Goal: Information Seeking & Learning: Learn about a topic

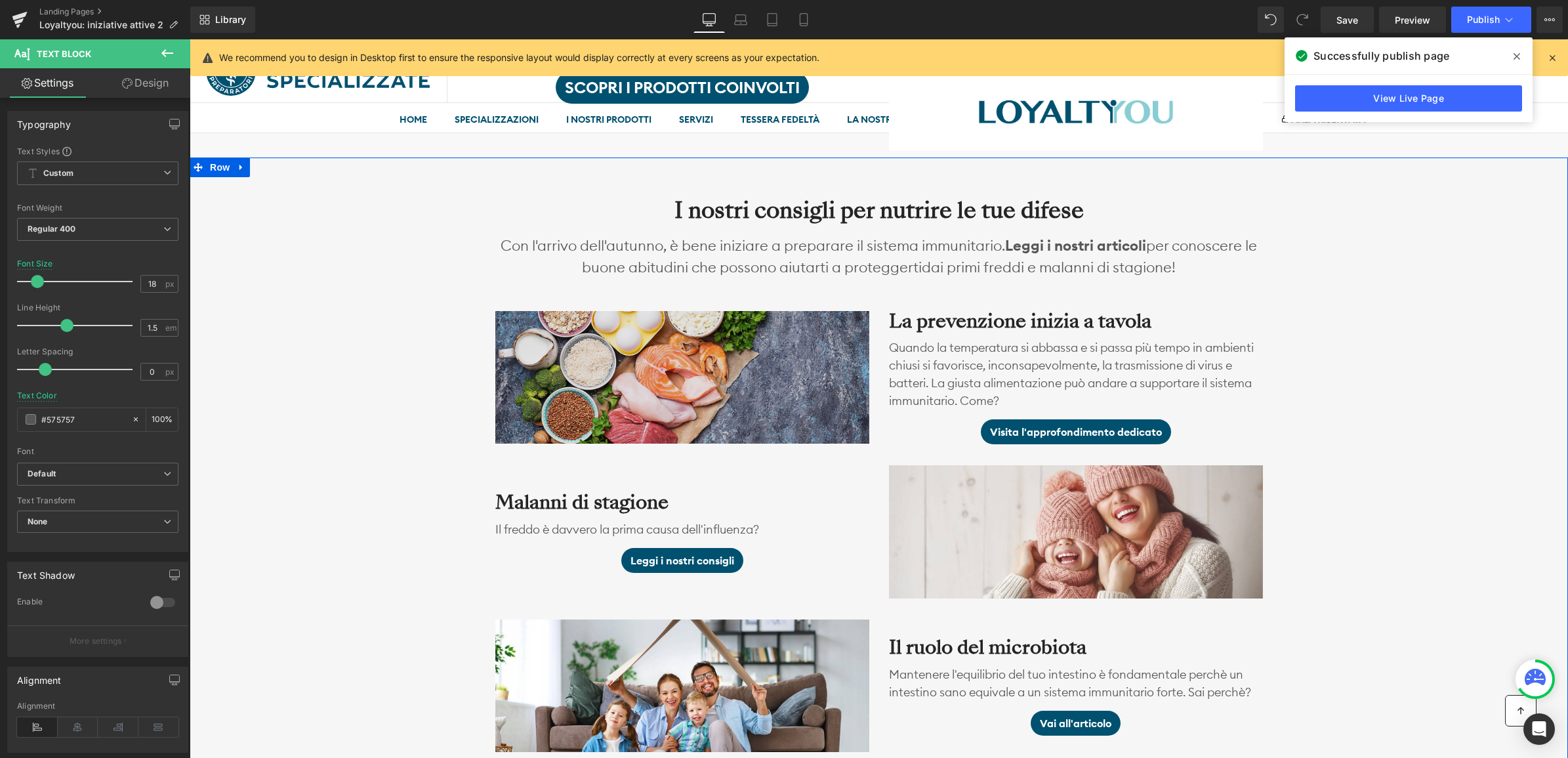
scroll to position [963, 0]
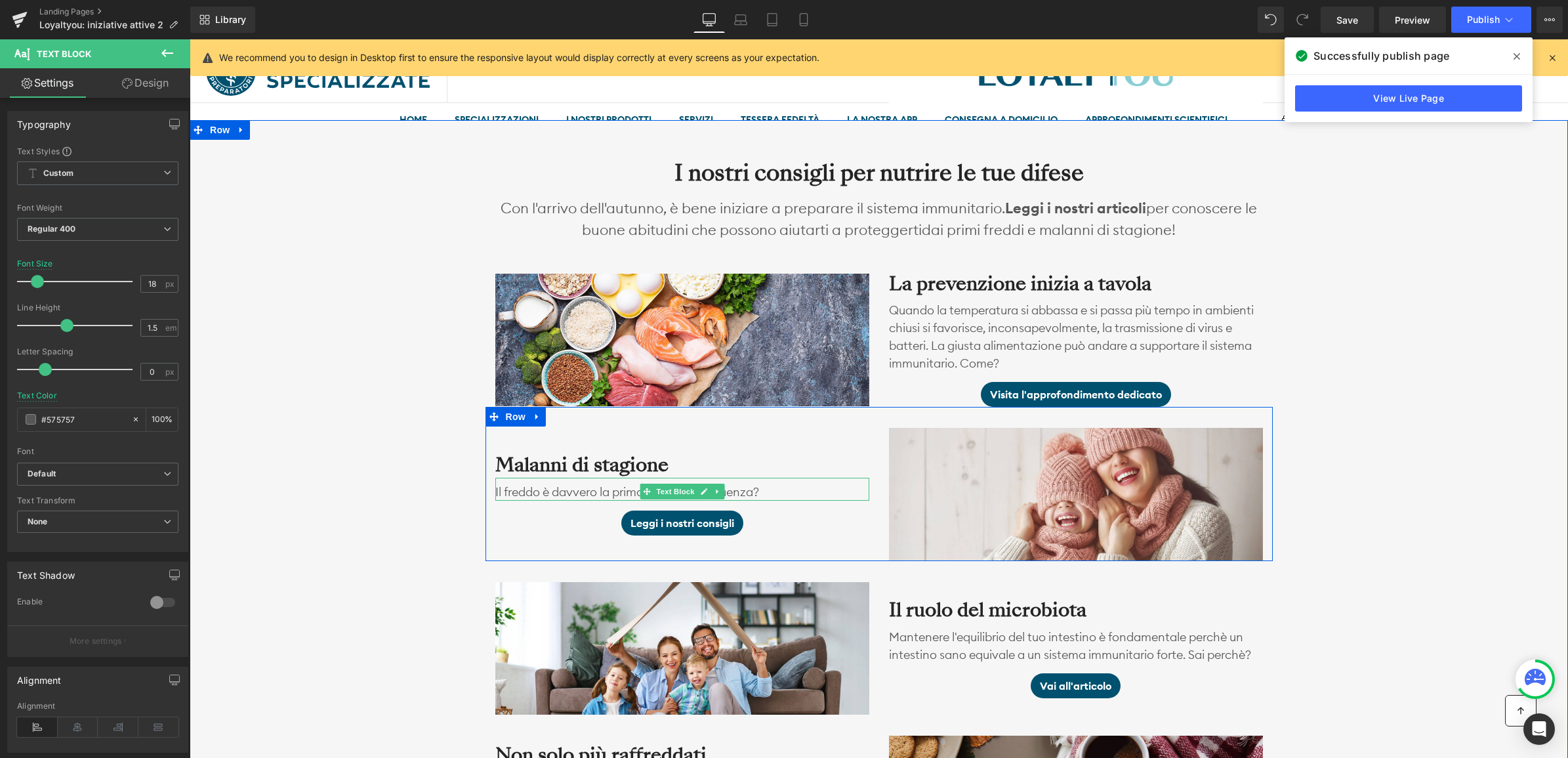
click at [803, 486] on p "Il freddo è davvero la prima causa dell'influenza?" at bounding box center [682, 492] width 374 height 18
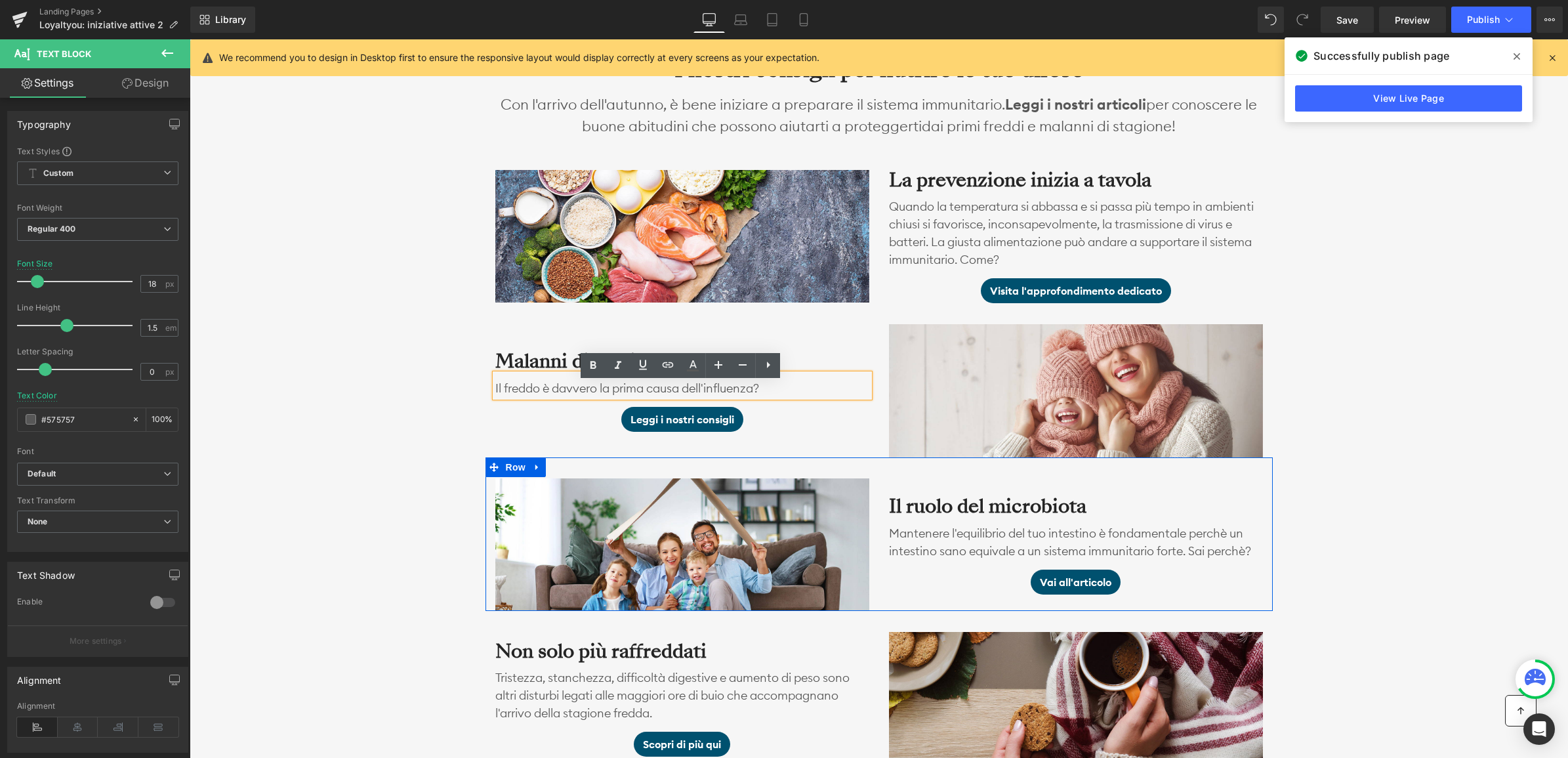
scroll to position [1128, 0]
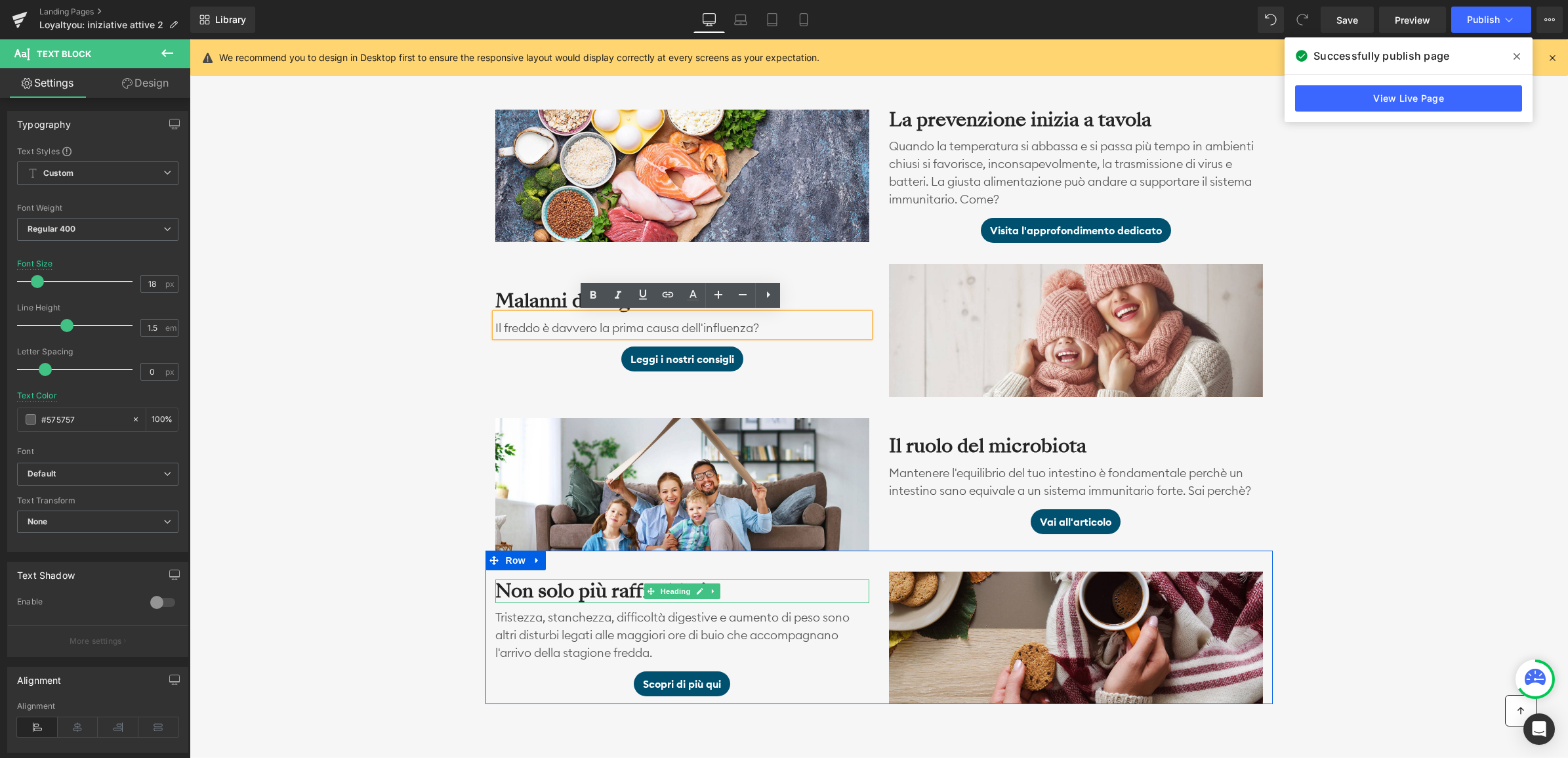
click at [614, 586] on h3 "Non solo più raffreddati" at bounding box center [682, 592] width 374 height 23
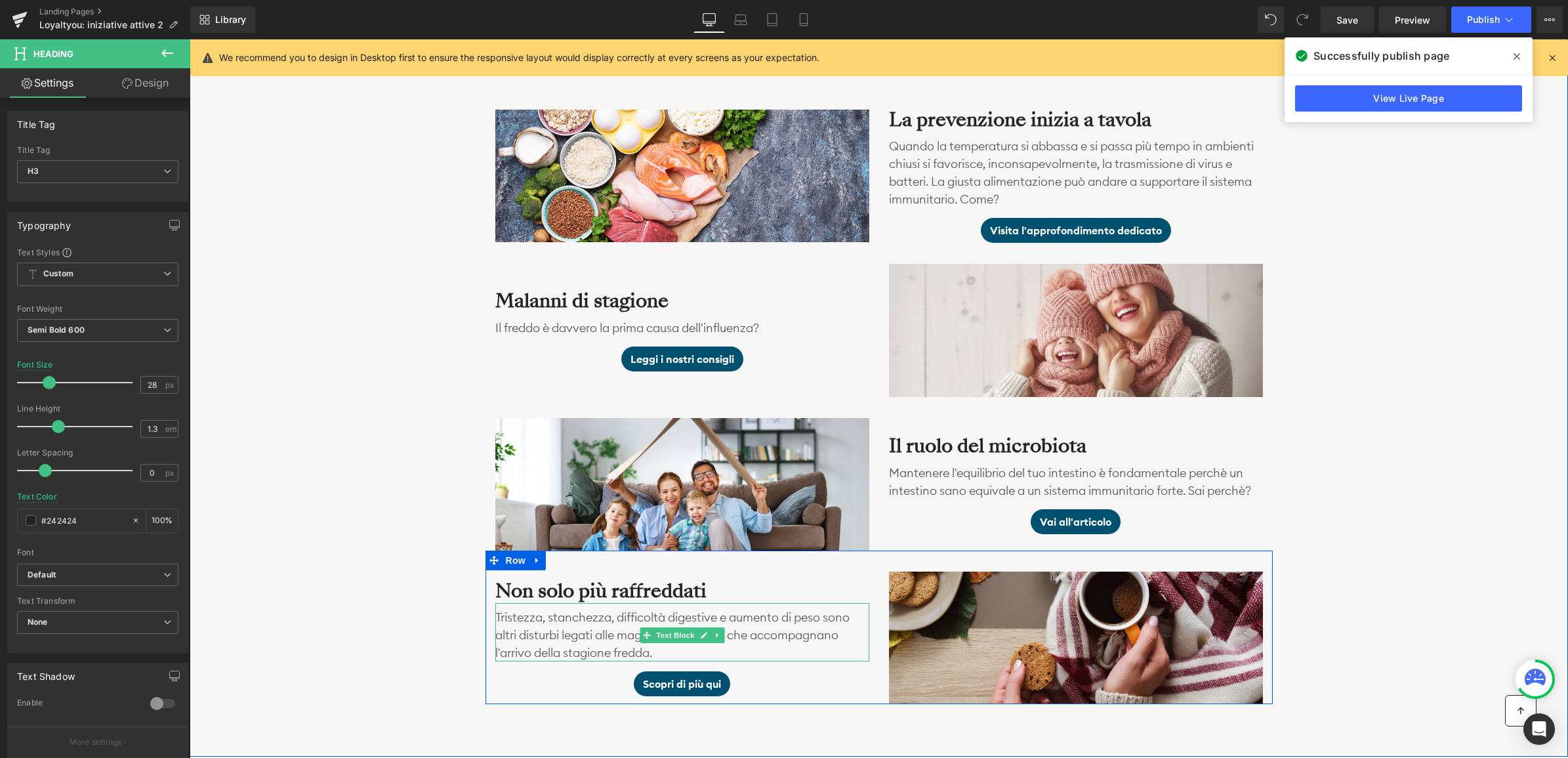
drag, startPoint x: 593, startPoint y: 631, endPoint x: 622, endPoint y: 647, distance: 33.1
click at [593, 631] on p "Tristezza, stanchezza, difficoltà digestive e aumento di peso sono altri distur…" at bounding box center [682, 635] width 374 height 53
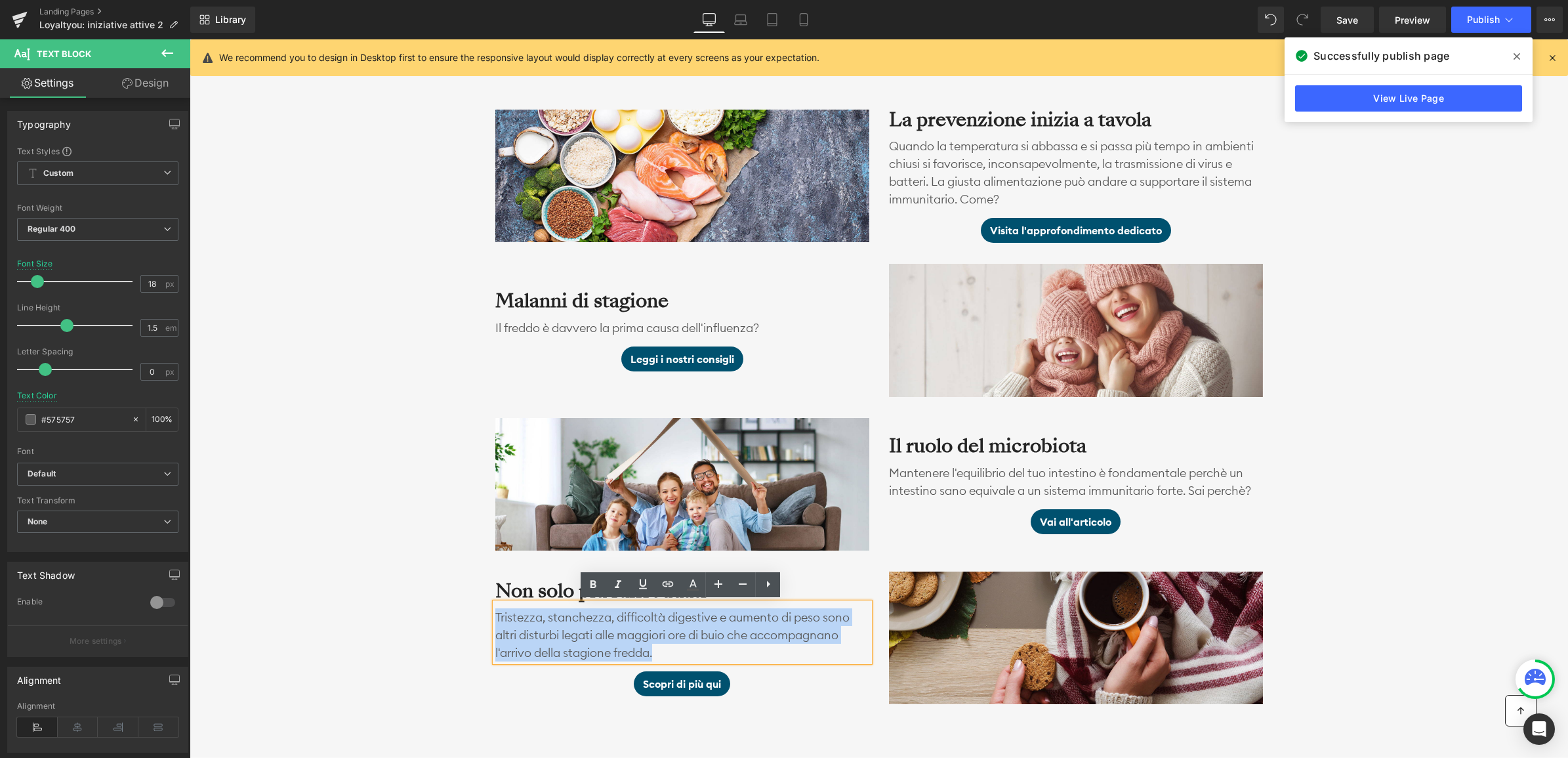
drag, startPoint x: 655, startPoint y: 651, endPoint x: 536, endPoint y: 631, distance: 120.7
click at [501, 615] on p "Tristezza, stanchezza, difficoltà digestive e aumento di peso sono altri distur…" at bounding box center [682, 635] width 374 height 53
click at [644, 641] on p "Tristezza, stanchezza, difficoltà digestive e aumento di peso sono altri distur…" at bounding box center [682, 635] width 374 height 53
click at [665, 651] on p "Tristezza, stanchezza, difficoltà digestive e aumento di peso sono altri distur…" at bounding box center [682, 635] width 374 height 53
drag, startPoint x: 667, startPoint y: 647, endPoint x: 486, endPoint y: 608, distance: 185.2
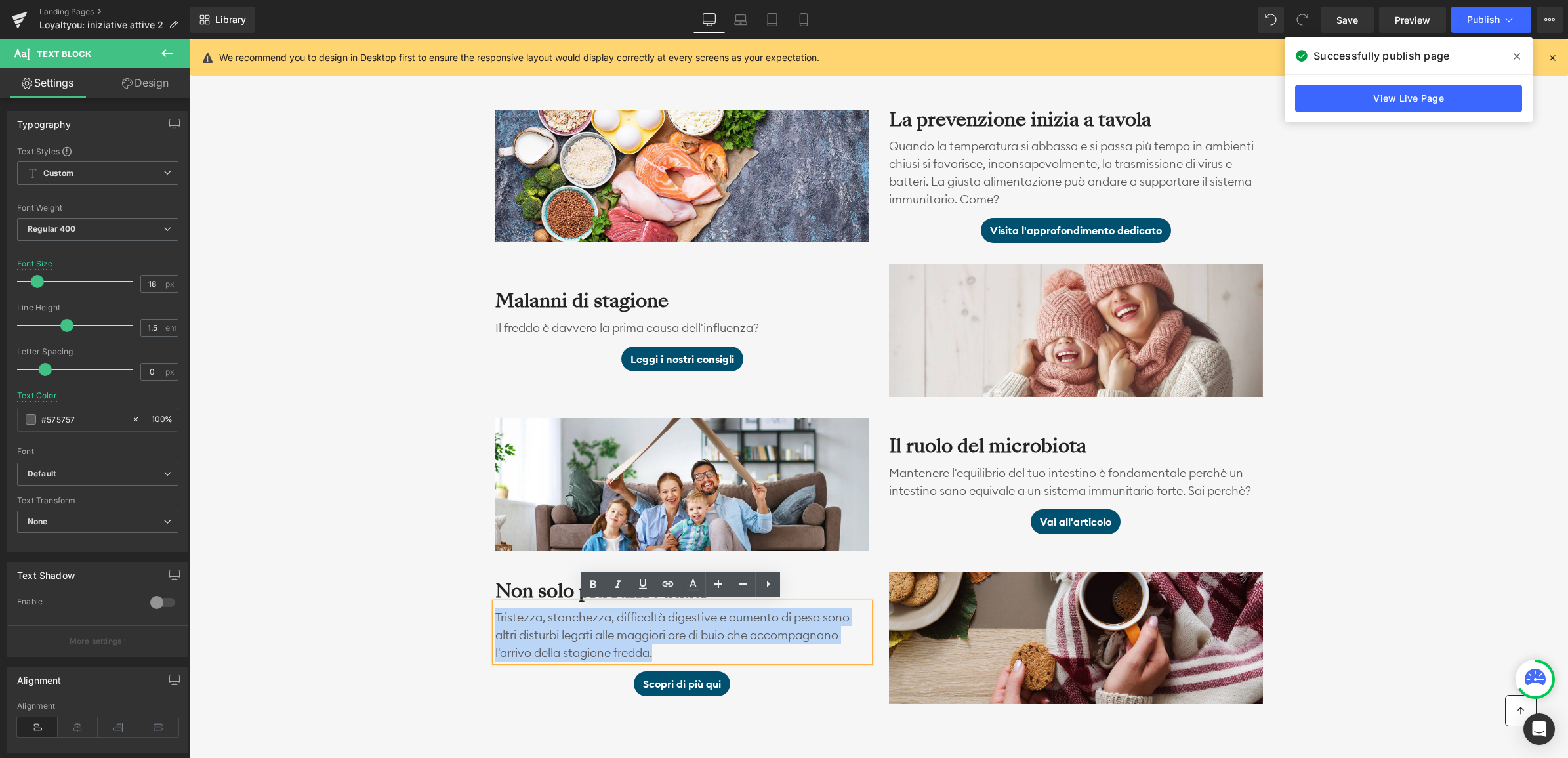
click at [486, 608] on div "Non solo più raffreddati Heading Tristezza, stanchezza, difficoltà digestive e …" at bounding box center [682, 639] width 394 height 133
copy p "Tristezza, stanchezza, difficoltà digestive e aumento di peso sono altri distur…"
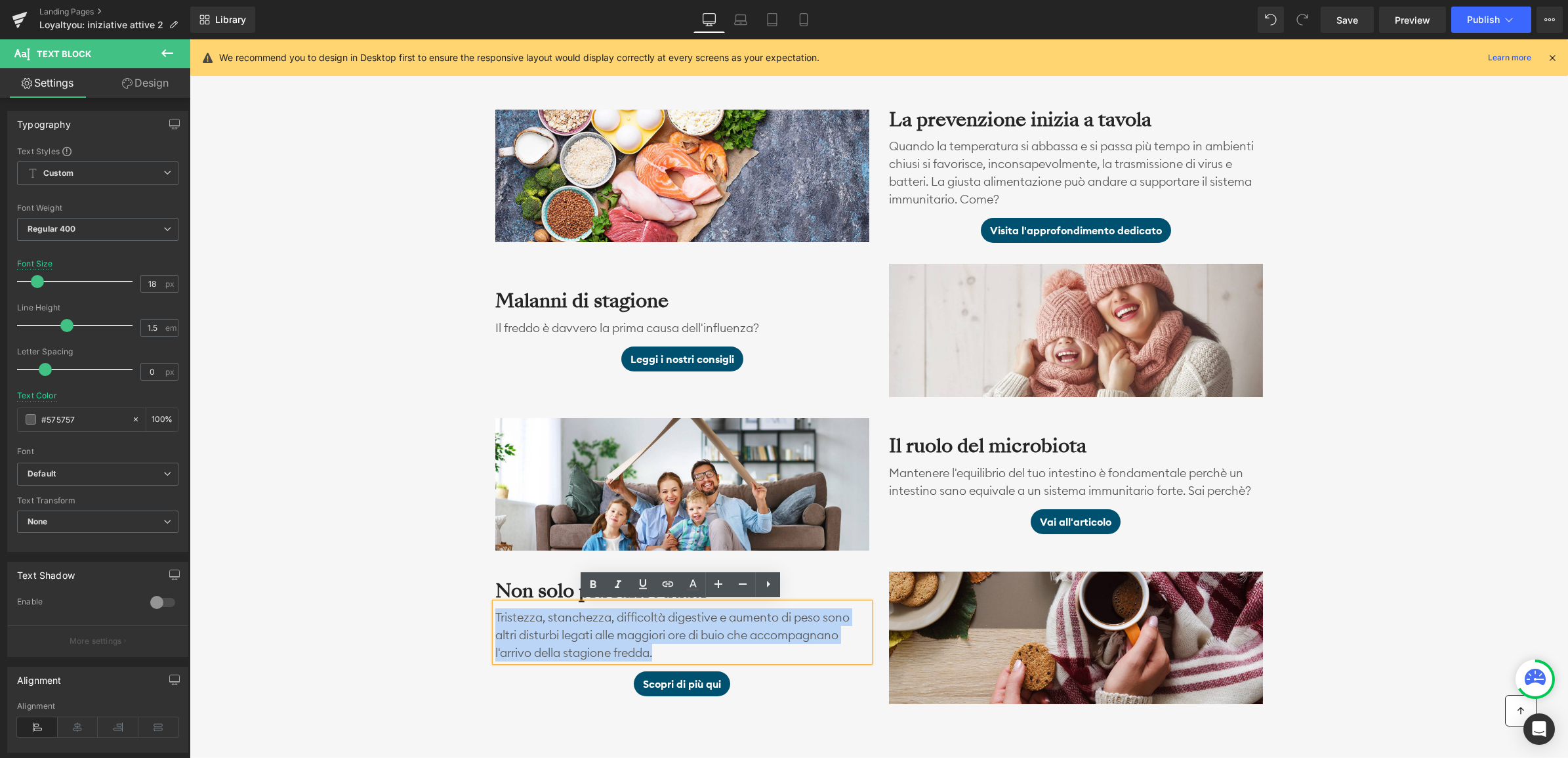
click at [417, 650] on div "I nostri consigli per nutrire le tue difese Heading Con l'arrivo dell'autunno, …" at bounding box center [879, 339] width 1378 height 729
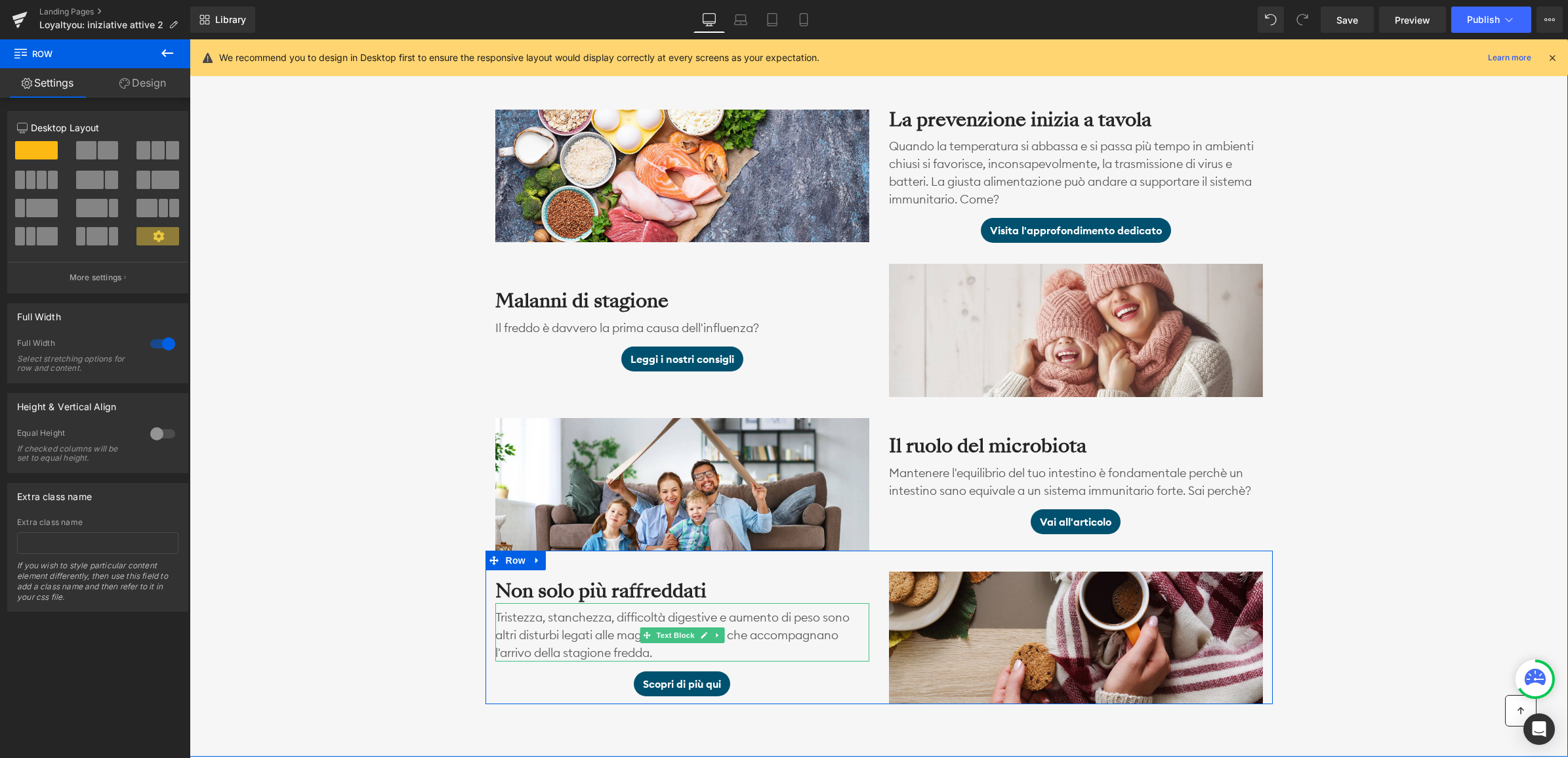
click at [663, 653] on p "Tristezza, stanchezza, difficoltà digestive e aumento di peso sono altri distur…" at bounding box center [682, 635] width 374 height 53
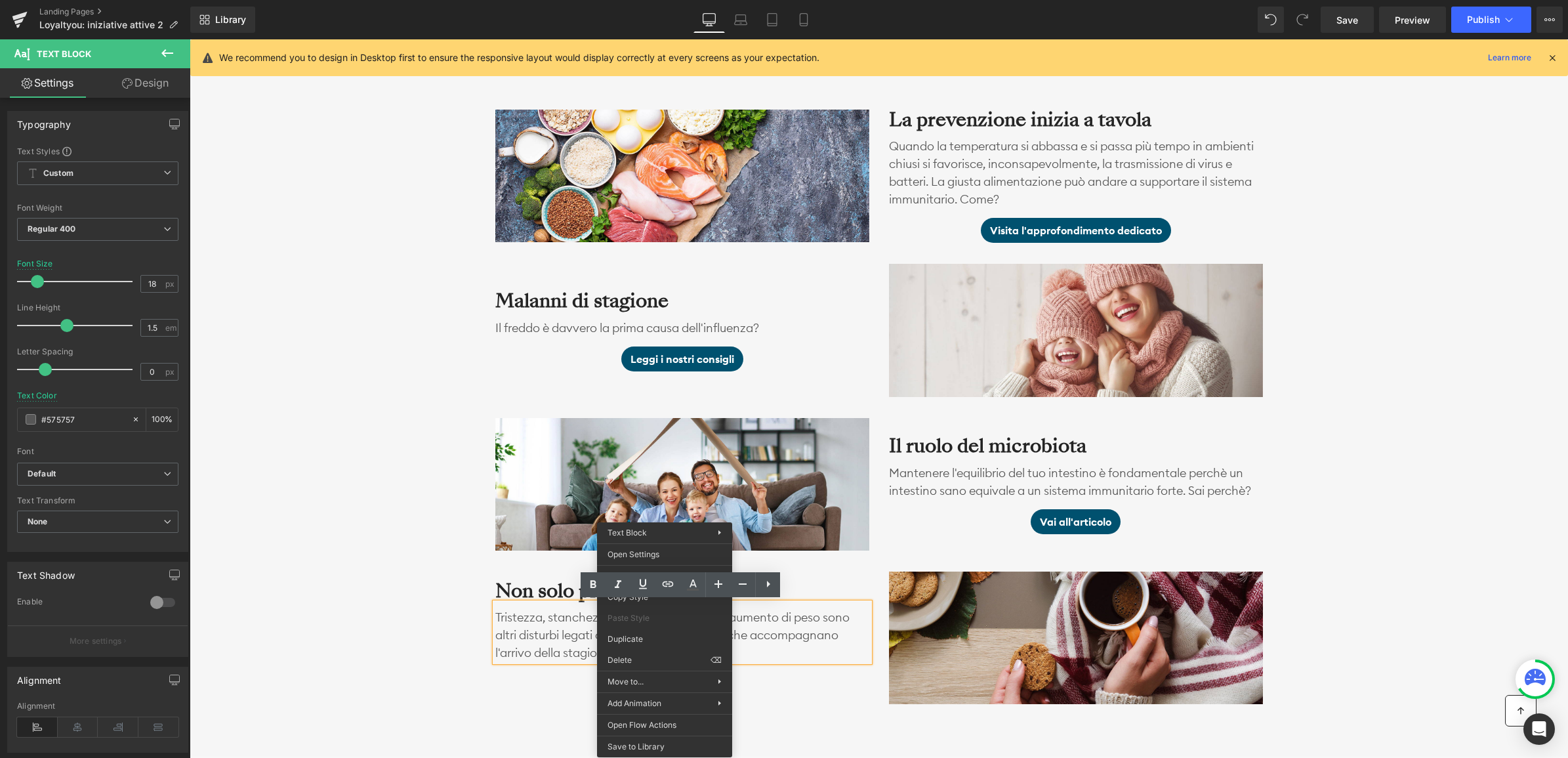
click at [779, 658] on p "Tristezza, stanchezza, difficoltà digestive e aumento di peso sono altri distur…" at bounding box center [682, 635] width 374 height 53
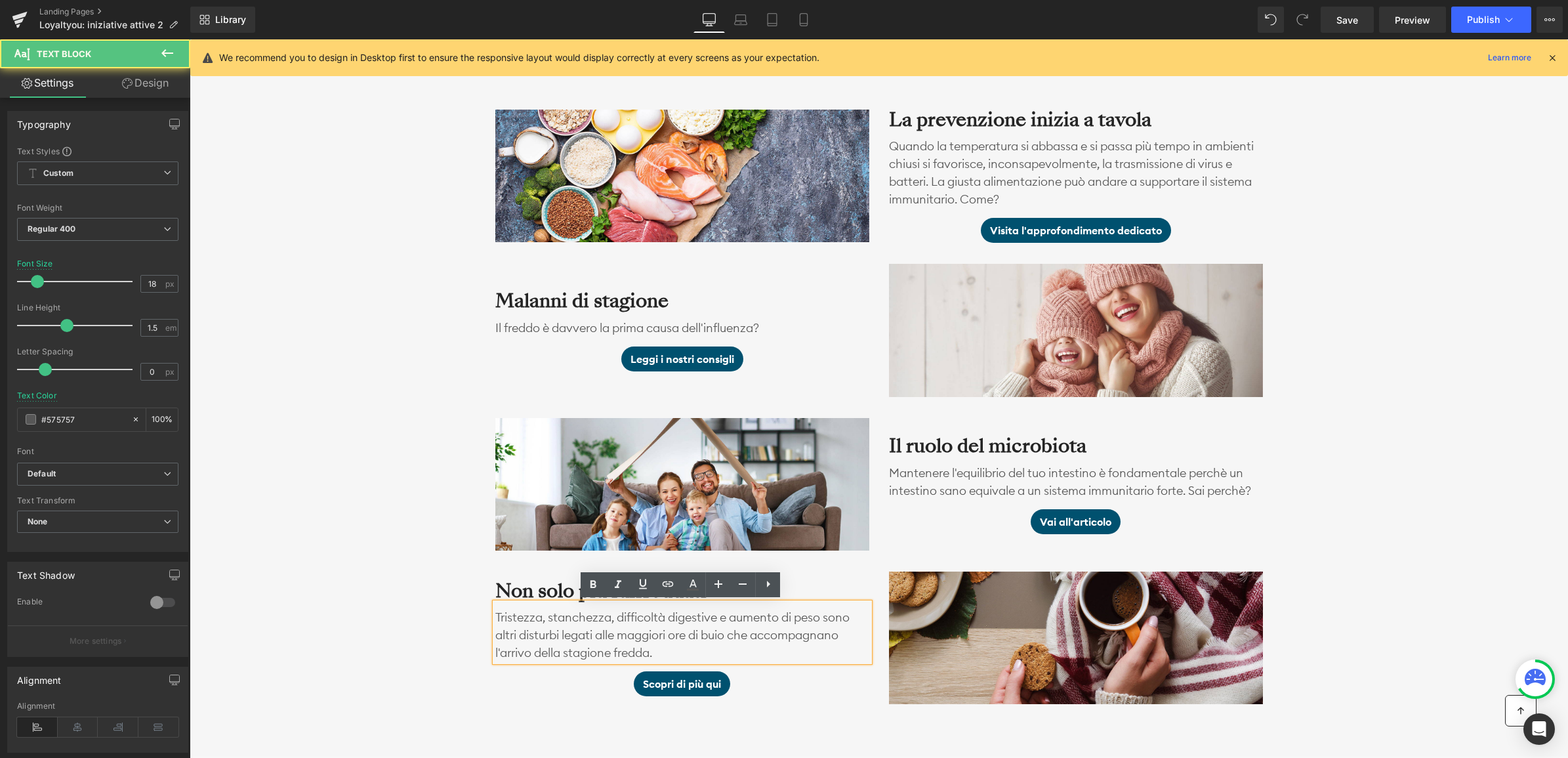
click at [683, 648] on p "Tristezza, stanchezza, difficoltà digestive e aumento di peso sono altri distur…" at bounding box center [682, 635] width 374 height 53
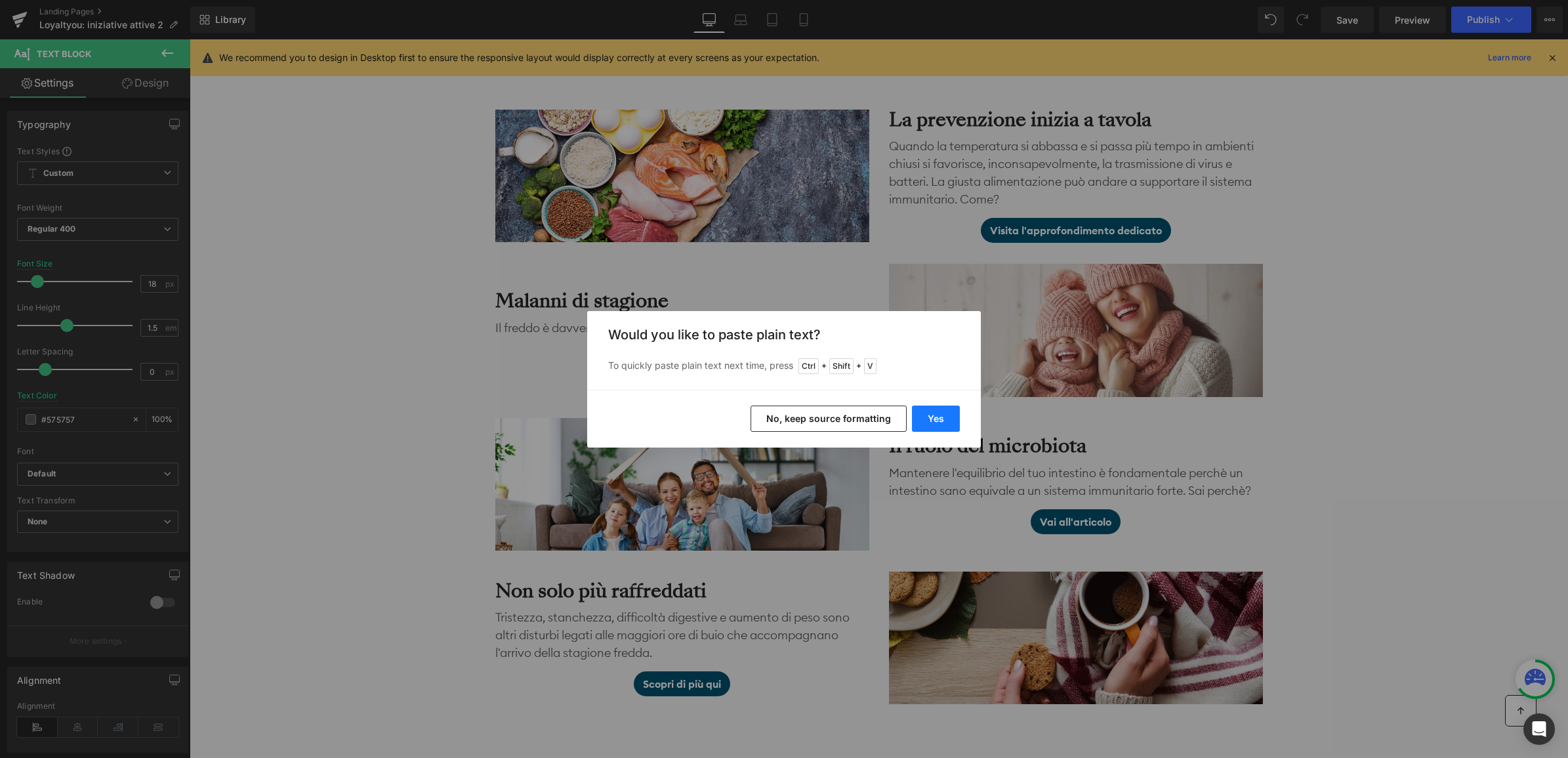
drag, startPoint x: 935, startPoint y: 418, endPoint x: 721, endPoint y: 400, distance: 214.8
click at [935, 418] on button "Yes" at bounding box center [936, 419] width 48 height 26
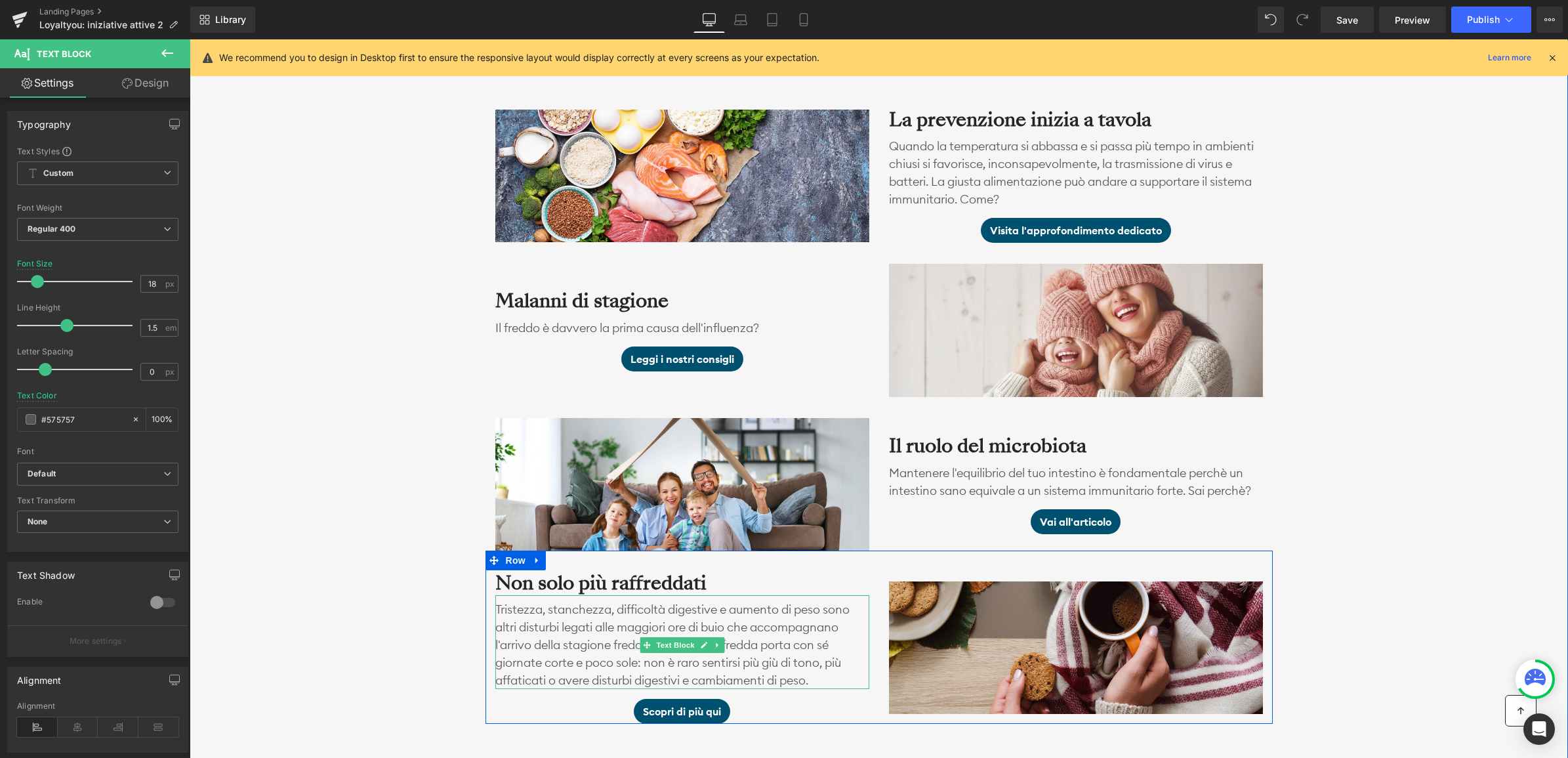
click at [782, 644] on p "Tristezza, stanchezza, difficoltà digestive e aumento di peso sono altri distur…" at bounding box center [682, 645] width 374 height 89
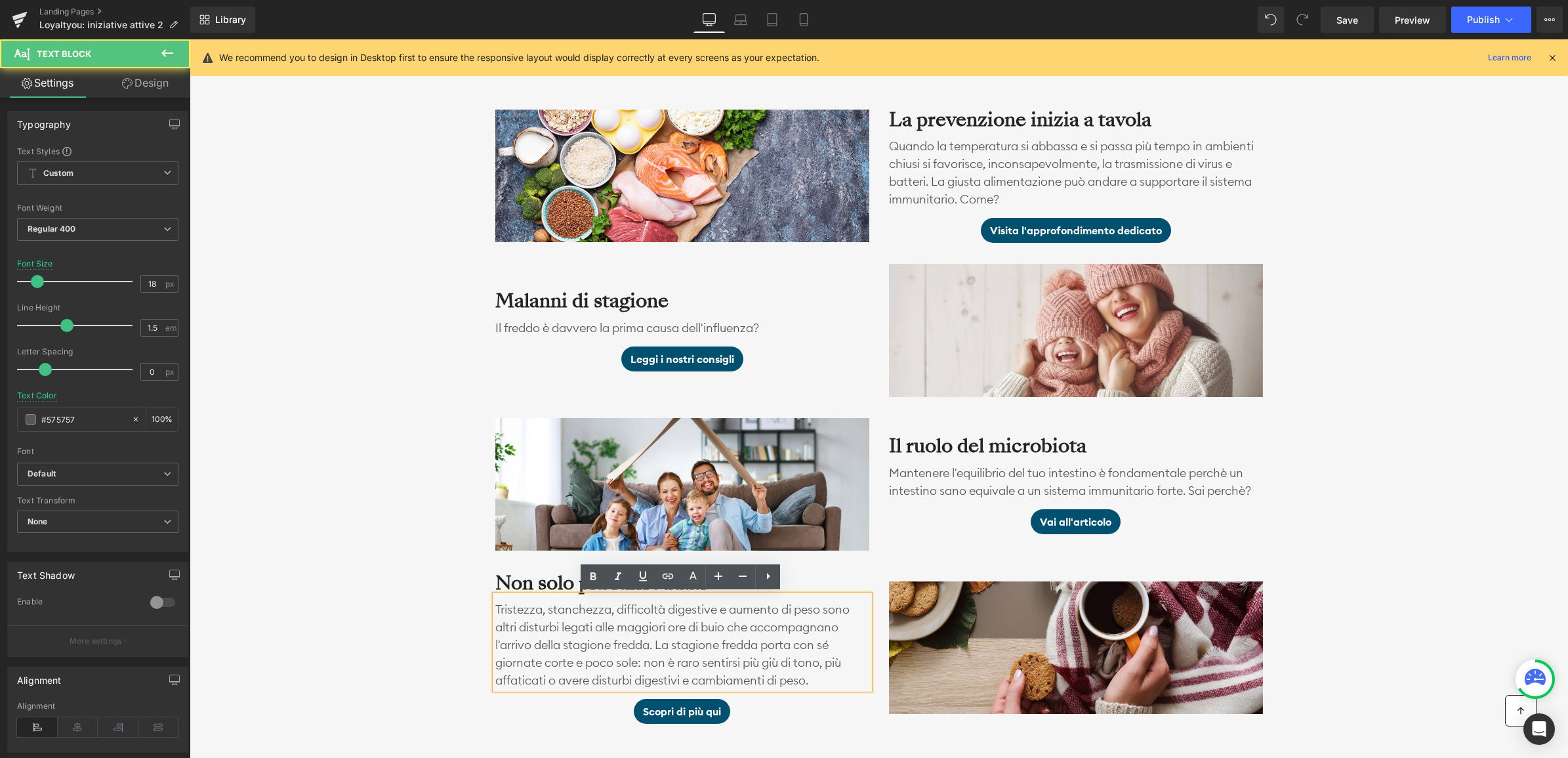
click at [641, 663] on p "Tristezza, stanchezza, difficoltà digestive e aumento di peso sono altri distur…" at bounding box center [682, 645] width 374 height 89
drag, startPoint x: 822, startPoint y: 663, endPoint x: 785, endPoint y: 661, distance: 37.1
click at [785, 661] on p "Tristezza, stanchezza, difficoltà digestive e aumento di peso sono altri distur…" at bounding box center [682, 645] width 374 height 89
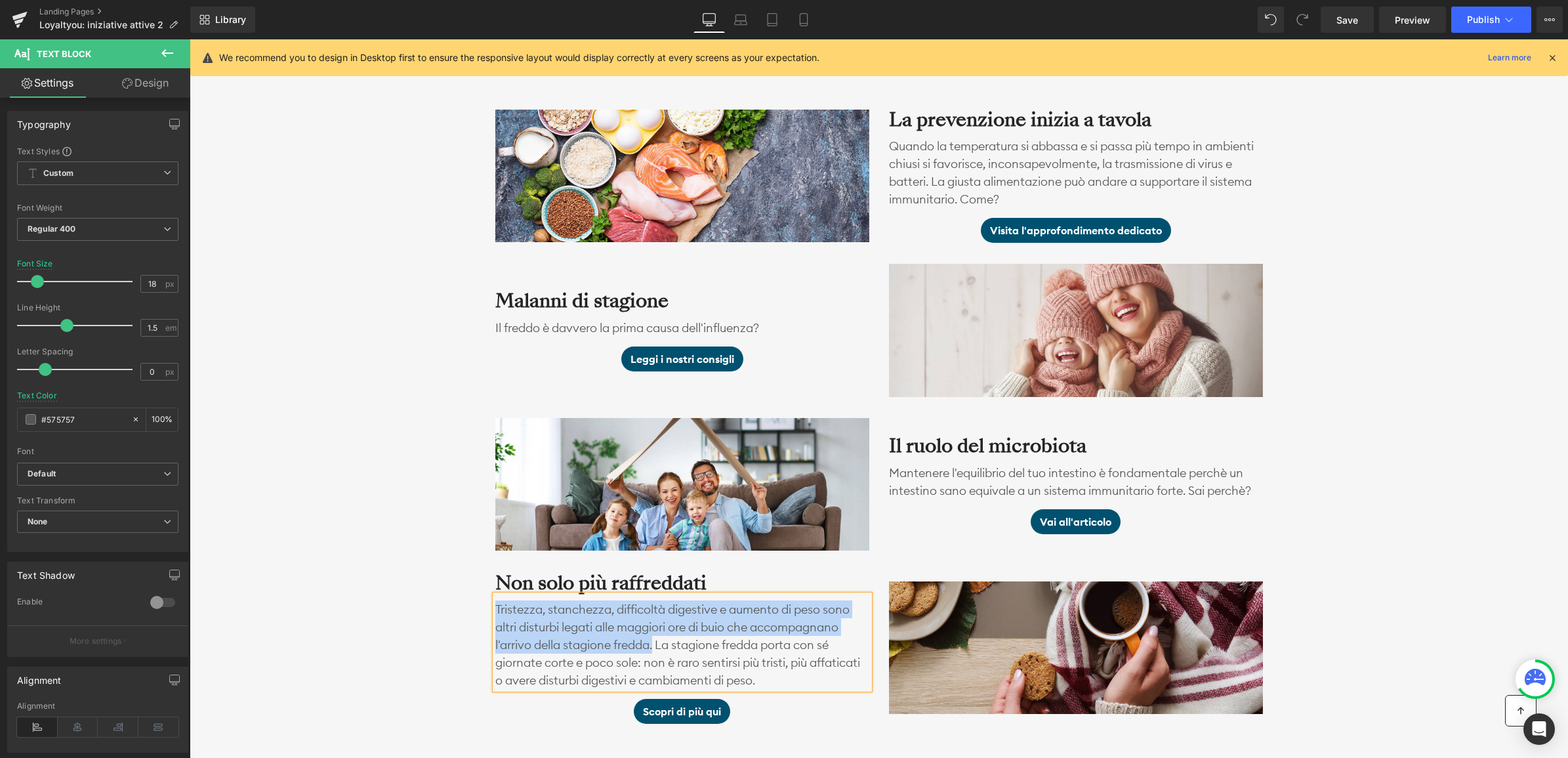
drag, startPoint x: 654, startPoint y: 642, endPoint x: 493, endPoint y: 596, distance: 167.4
click at [496, 596] on div "Tristezza, stanchezza, difficoltà digestive e aumento di peso sono altri distur…" at bounding box center [682, 643] width 374 height 94
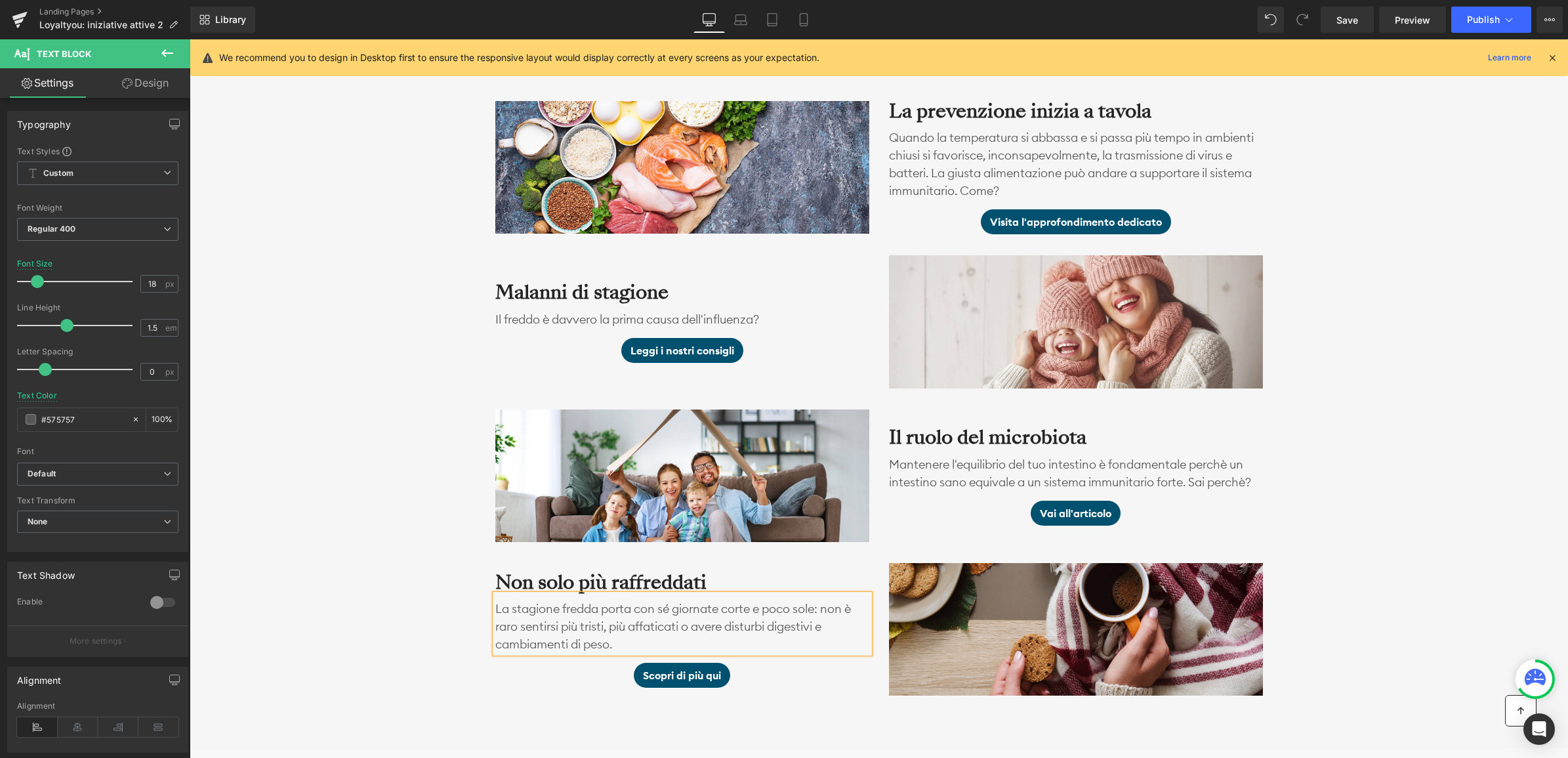
click at [396, 624] on div "I nostri consigli per nutrire le tue difese Heading Con l'arrivo dell'autunno, …" at bounding box center [879, 331] width 1378 height 729
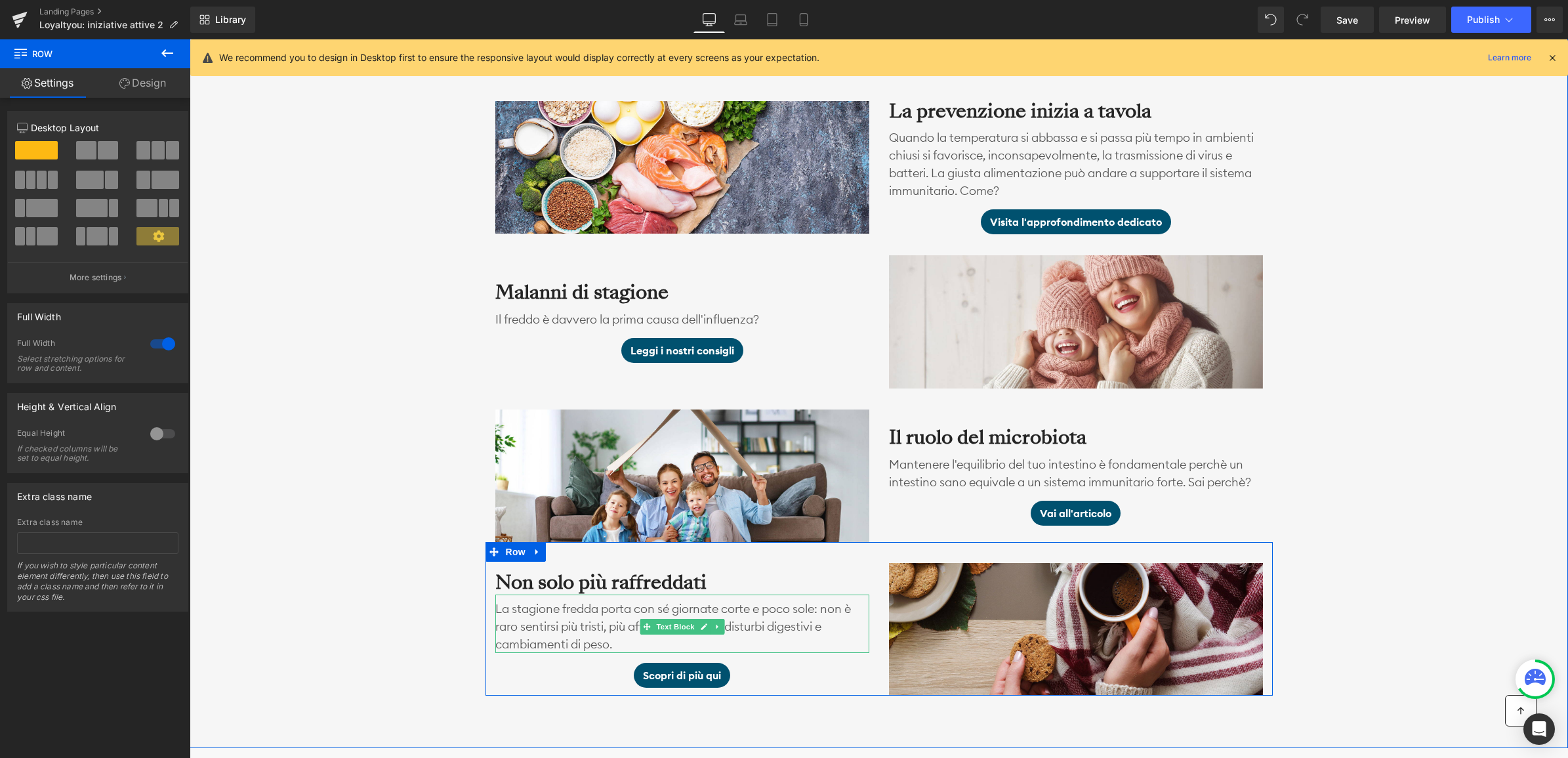
click at [621, 630] on p "La stagione fredda porta con sé giornate corte e poco sole: non è raro sentirsi…" at bounding box center [682, 626] width 374 height 53
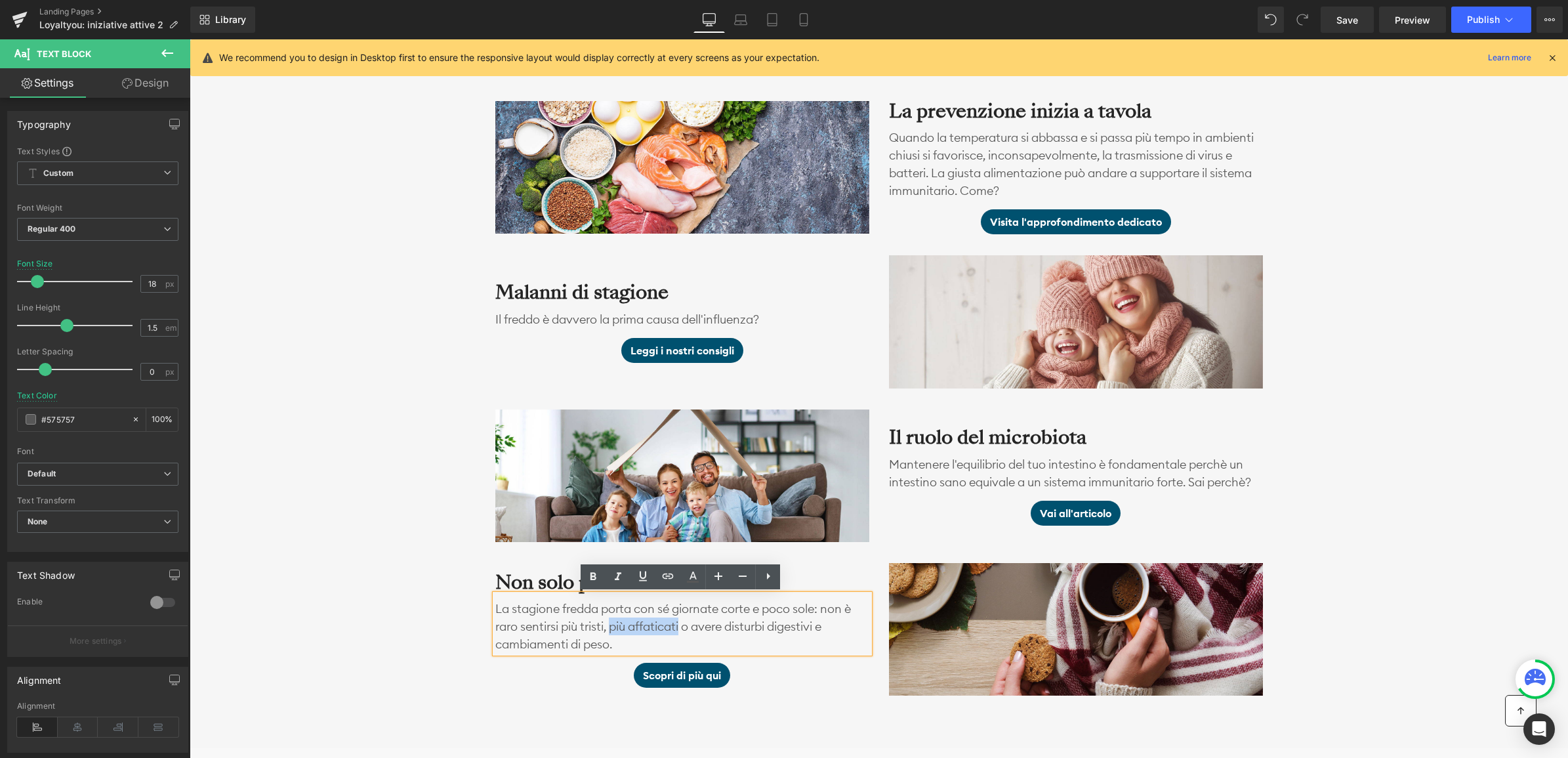
drag, startPoint x: 611, startPoint y: 625, endPoint x: 681, endPoint y: 632, distance: 70.3
click at [681, 632] on p "La stagione fredda porta con sé giornate corte e poco sole: non è raro sentirsi…" at bounding box center [682, 626] width 374 height 53
click at [366, 602] on div "I nostri consigli per nutrire le tue difese Heading Con l'arrivo dell'autunno, …" at bounding box center [879, 331] width 1378 height 729
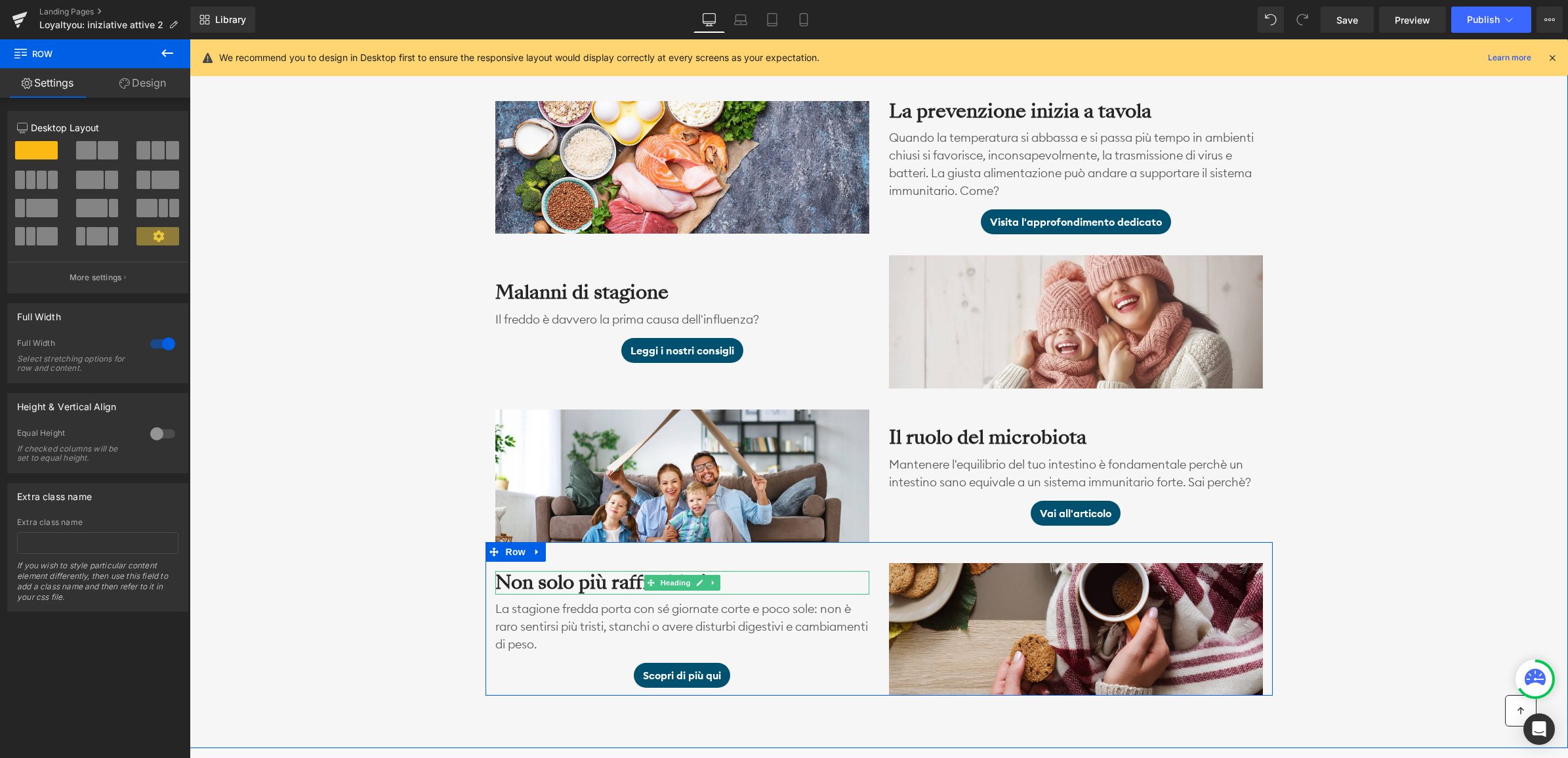
drag, startPoint x: 609, startPoint y: 582, endPoint x: 612, endPoint y: 601, distance: 19.2
click at [609, 582] on h3 "Non solo più raffreddati" at bounding box center [682, 583] width 374 height 23
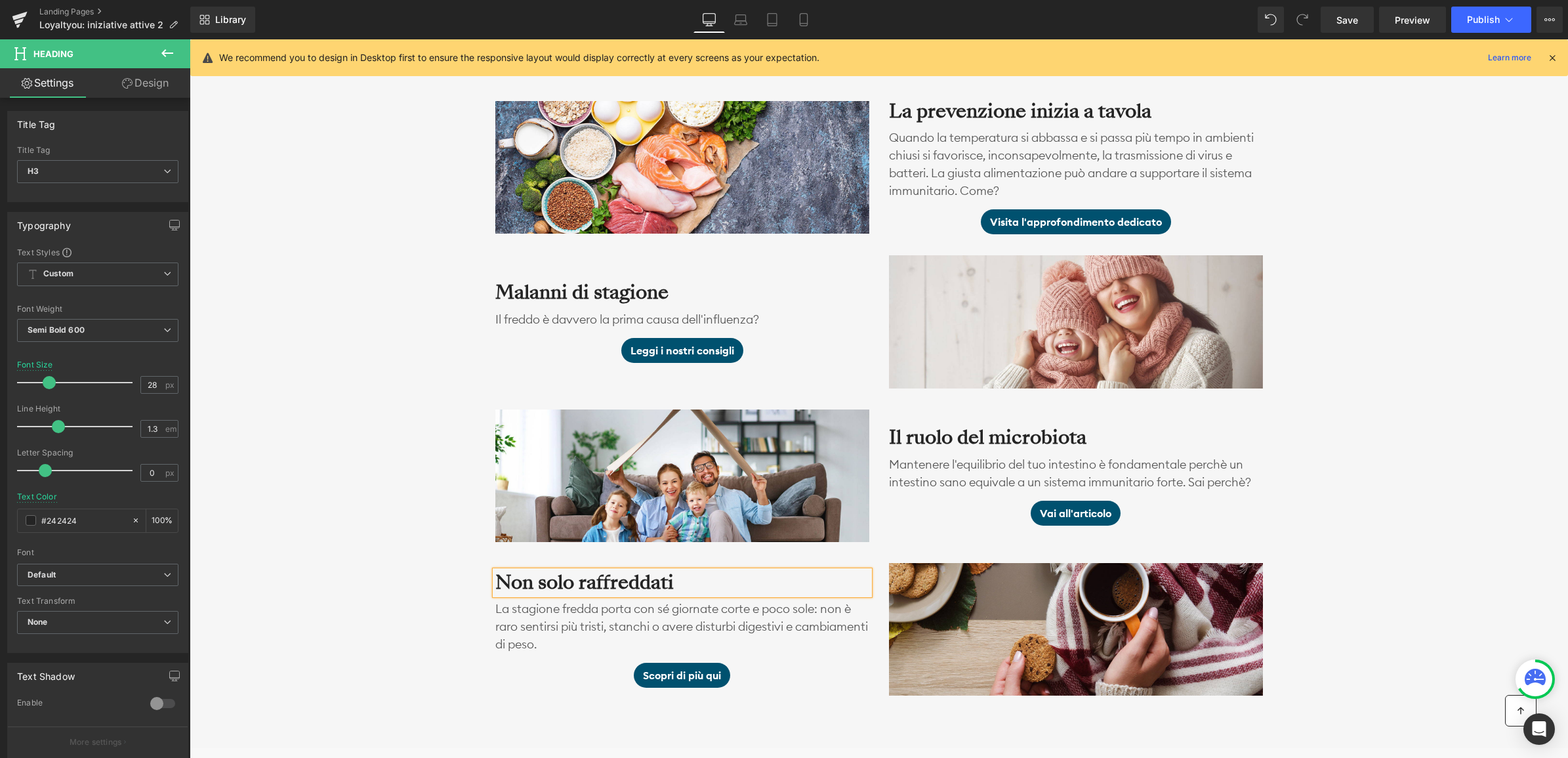
click at [424, 552] on div "I nostri consigli per nutrire le tue difese Heading Con l'arrivo dell'autunno, …" at bounding box center [879, 331] width 1378 height 729
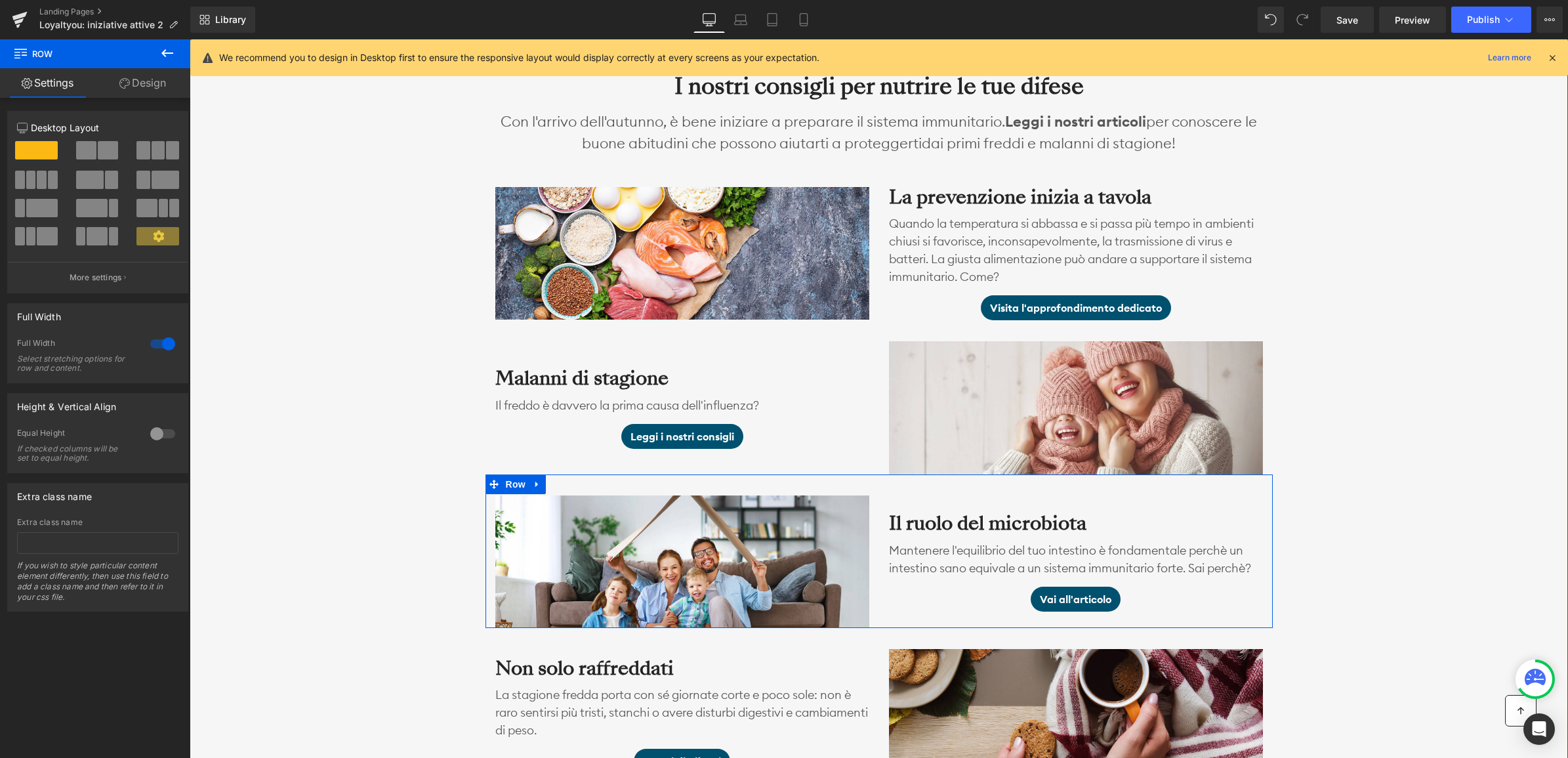
scroll to position [972, 0]
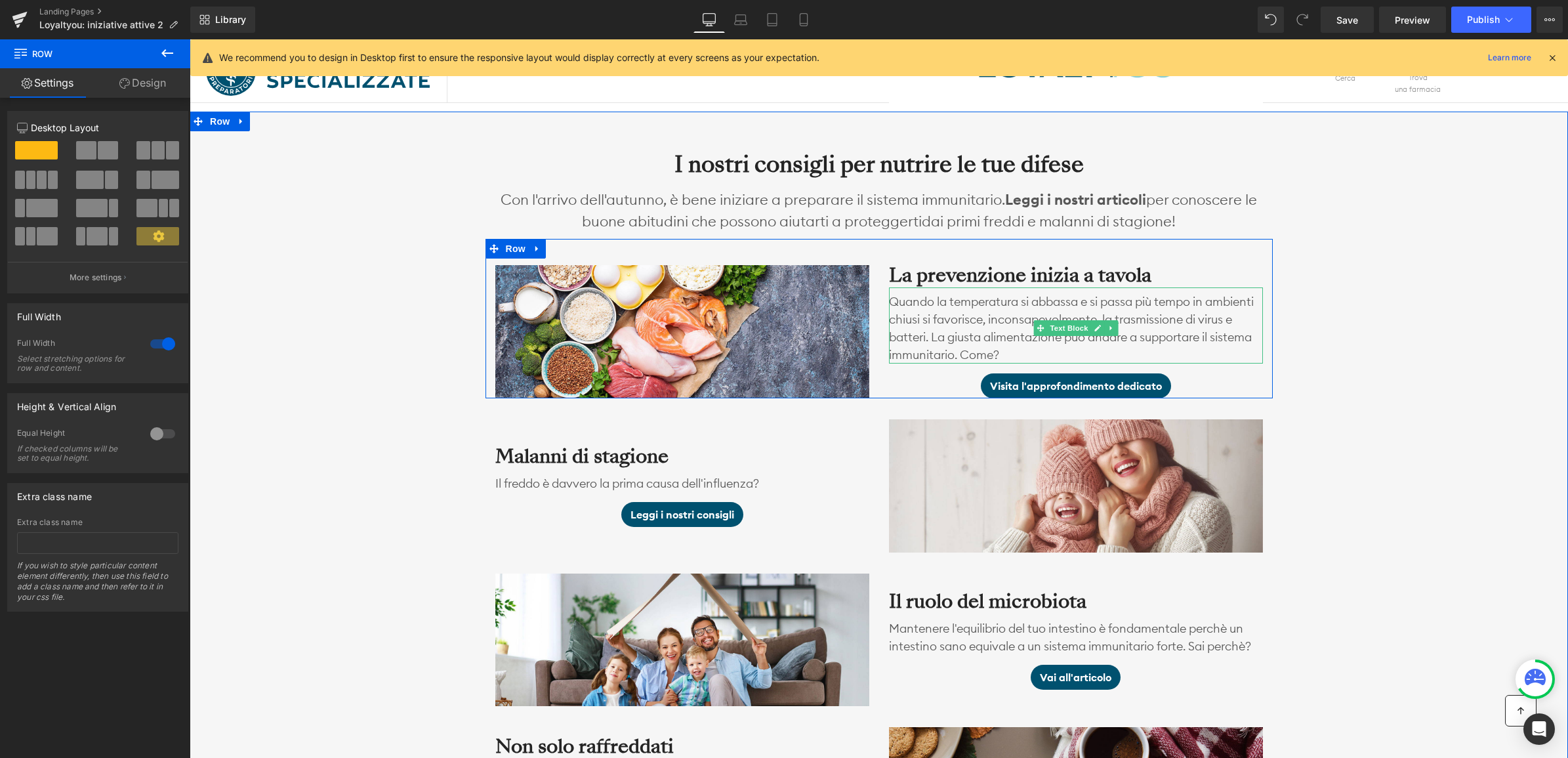
click at [1144, 315] on p "Quando la temperatura si abbassa e si passa più tempo in ambienti chiusi si fav…" at bounding box center [1075, 328] width 374 height 70
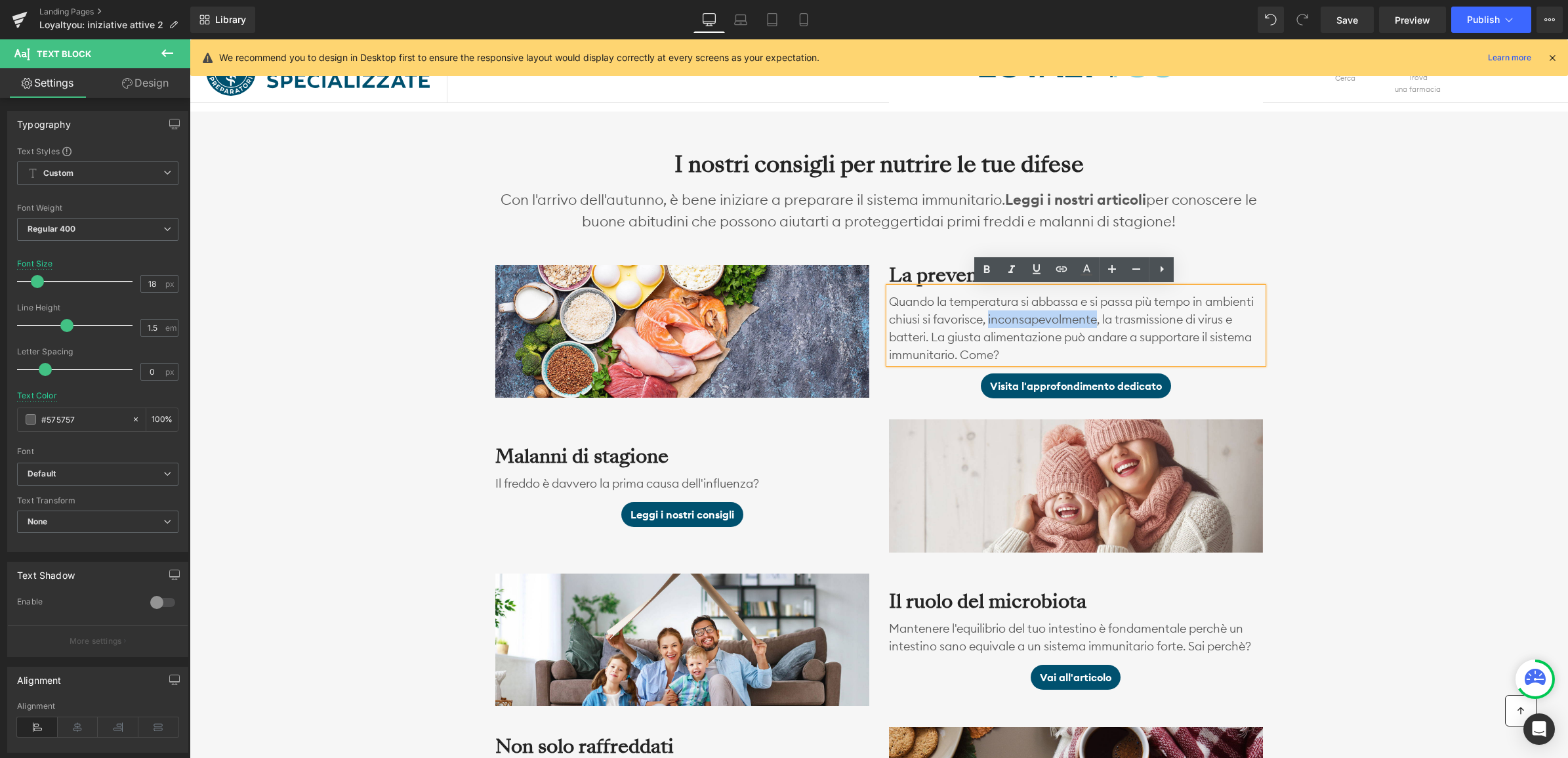
drag, startPoint x: 1151, startPoint y: 318, endPoint x: 1041, endPoint y: 316, distance: 110.0
click at [1041, 316] on p "Quando la temperatura si abbassa e si passa più tempo in ambienti chiusi si fav…" at bounding box center [1075, 328] width 374 height 70
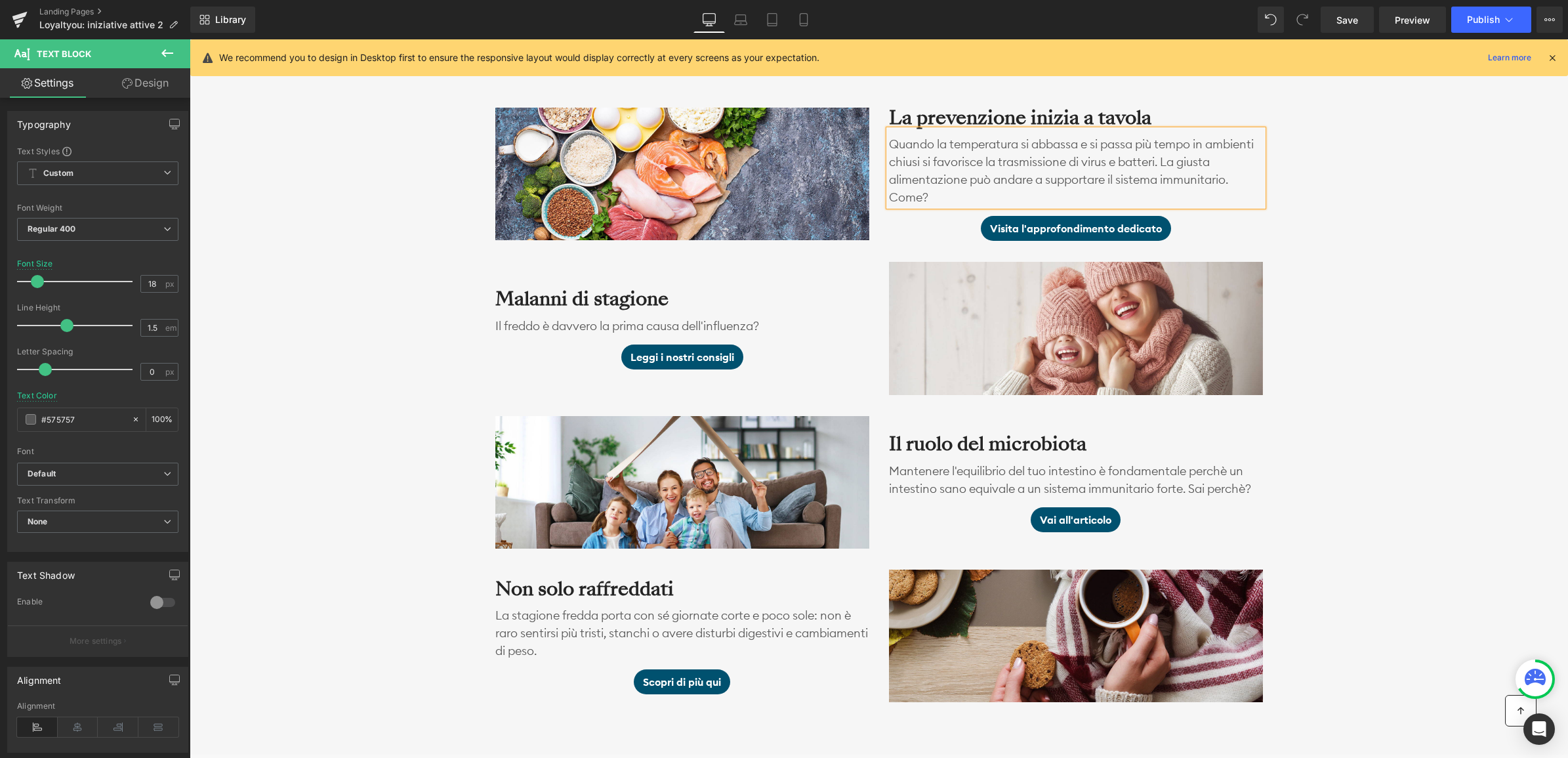
scroll to position [1137, 0]
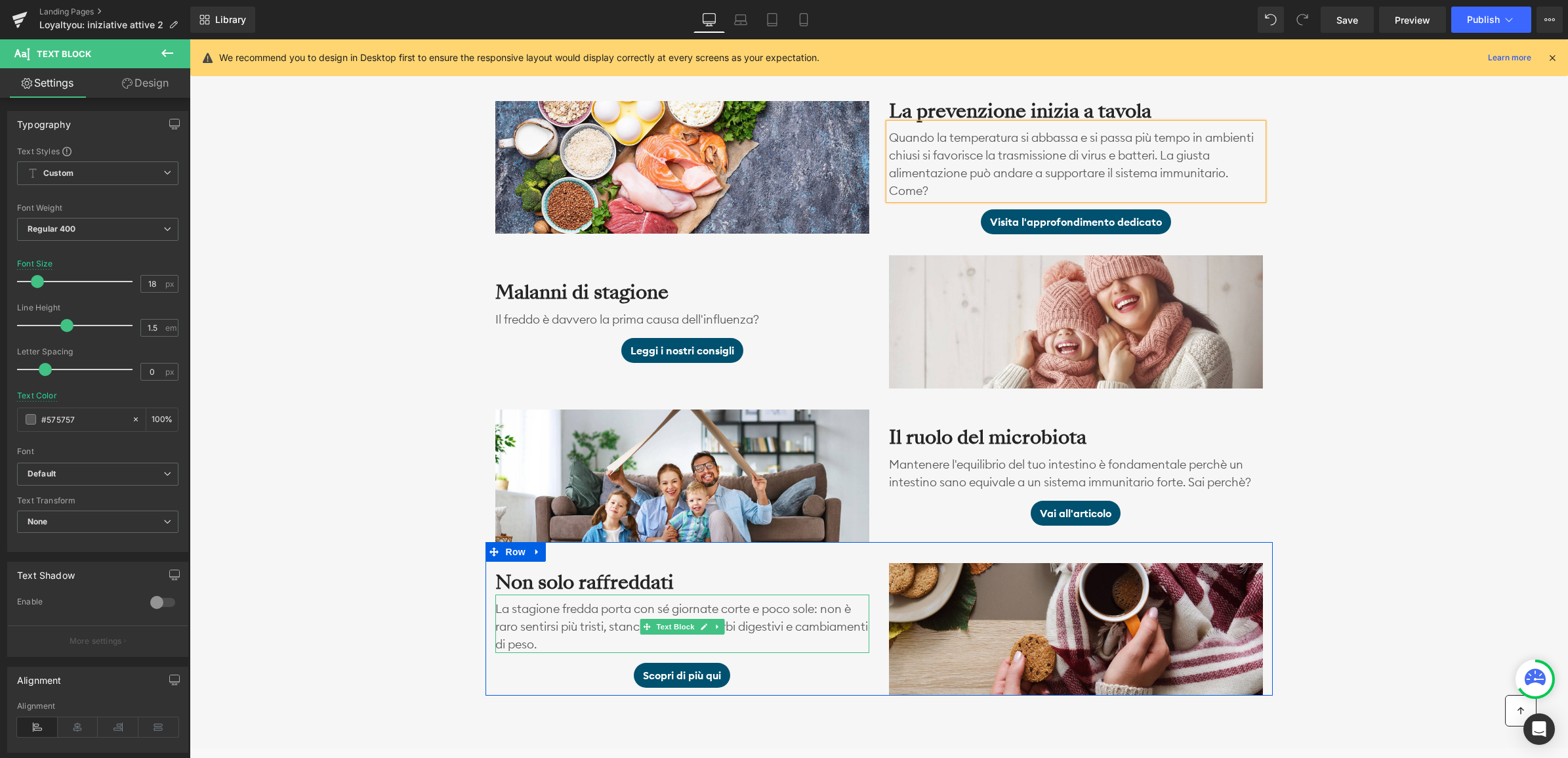
click at [628, 642] on p "La stagione fredda porta con sé giornate corte e poco sole: non è raro sentirsi…" at bounding box center [682, 626] width 374 height 53
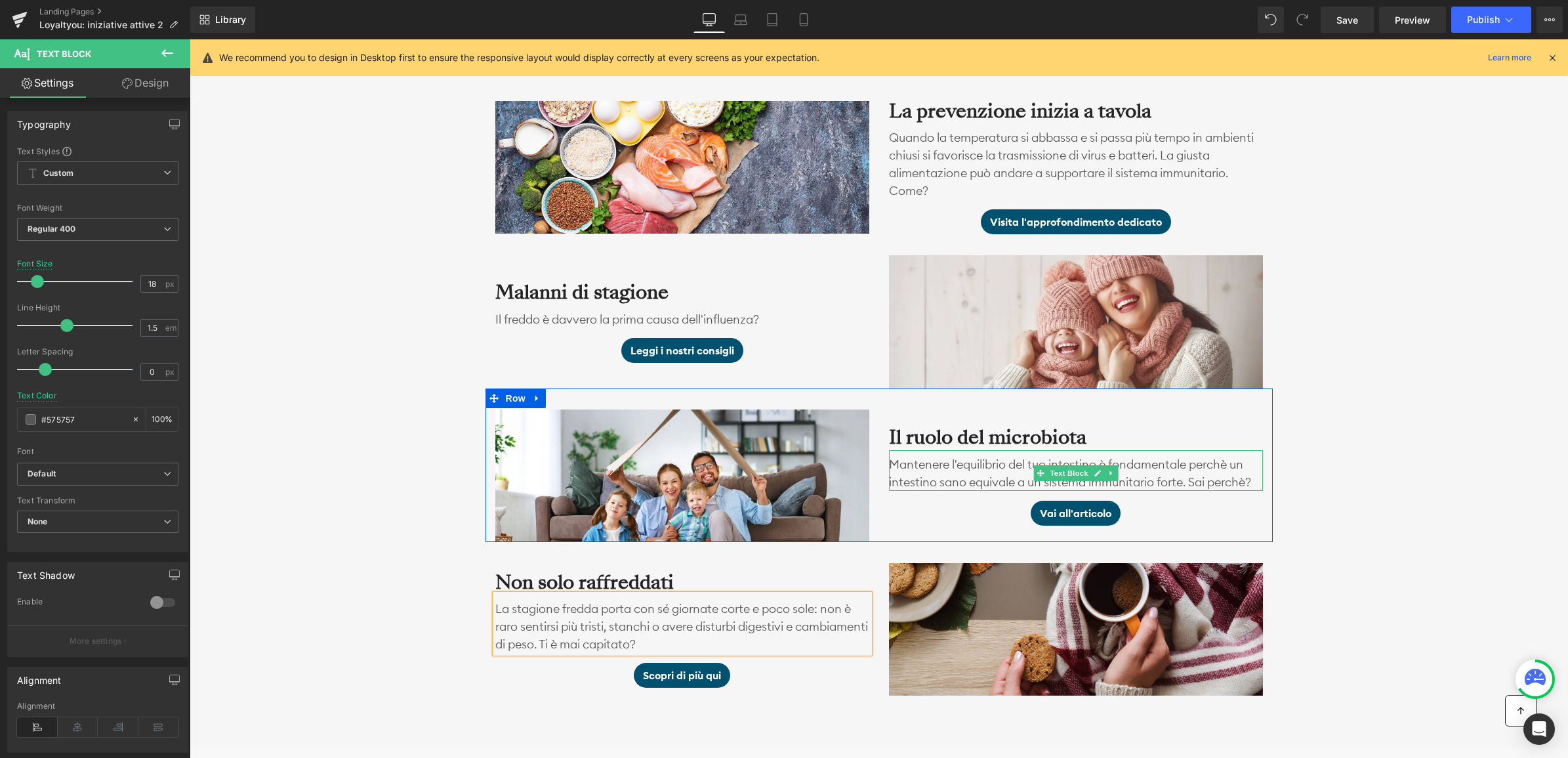
click at [954, 460] on p "Mantenere l'equilibrio del tuo intestino è fondamentale perchè un intestino san…" at bounding box center [1075, 473] width 374 height 35
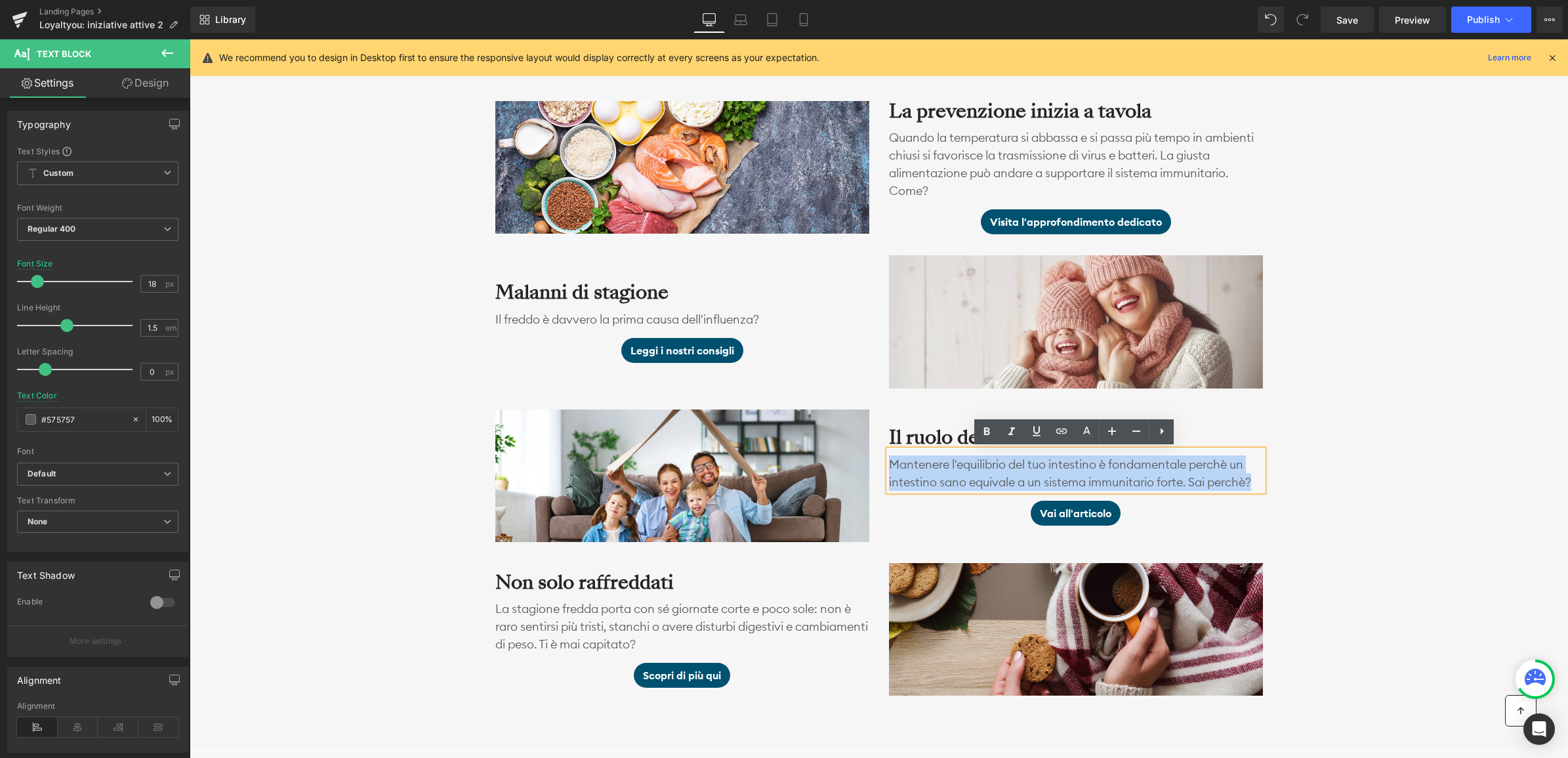
drag, startPoint x: 1257, startPoint y: 480, endPoint x: 890, endPoint y: 467, distance: 367.2
click at [890, 467] on p "Mantenere l'equilibrio del tuo intestino è fondamentale perchè un intestino san…" at bounding box center [1075, 473] width 374 height 35
copy p "Mantenere l'equilibrio del tuo intestino è fondamentale perchè un intestino san…"
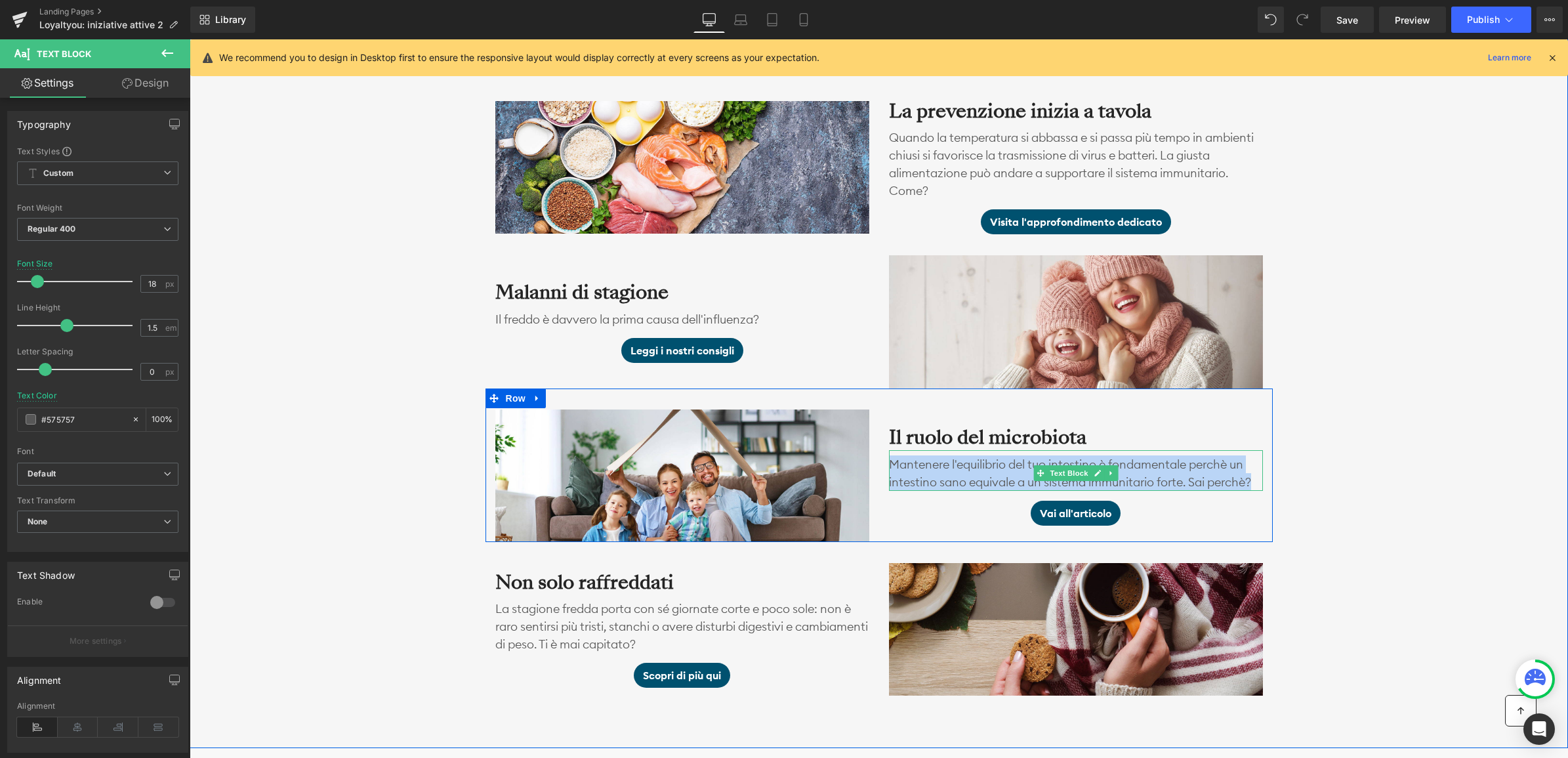
scroll to position [1054, 0]
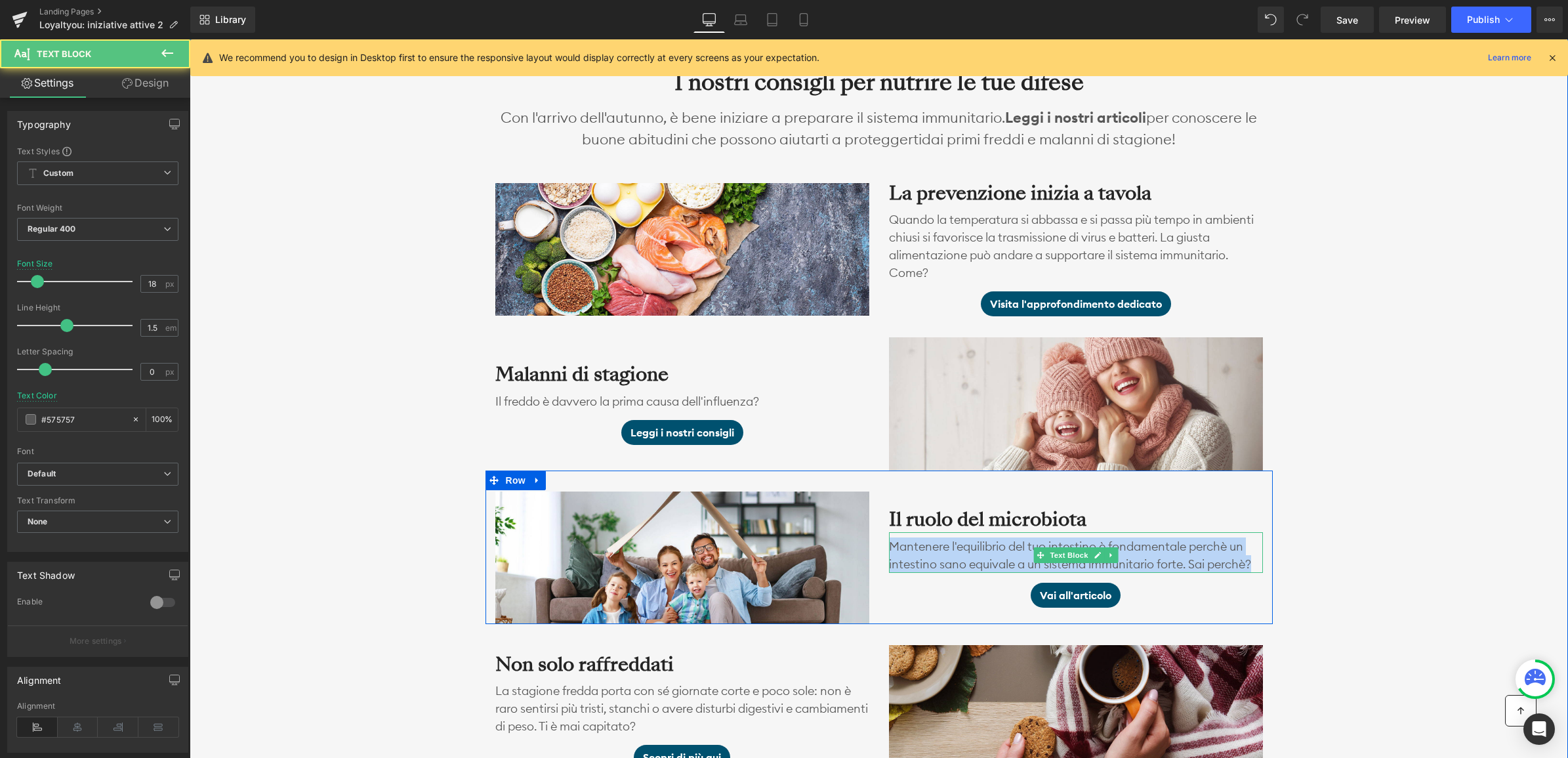
click at [923, 555] on p "Mantenere l'equilibrio del tuo intestino è fondamentale perchè un intestino san…" at bounding box center [1075, 556] width 374 height 35
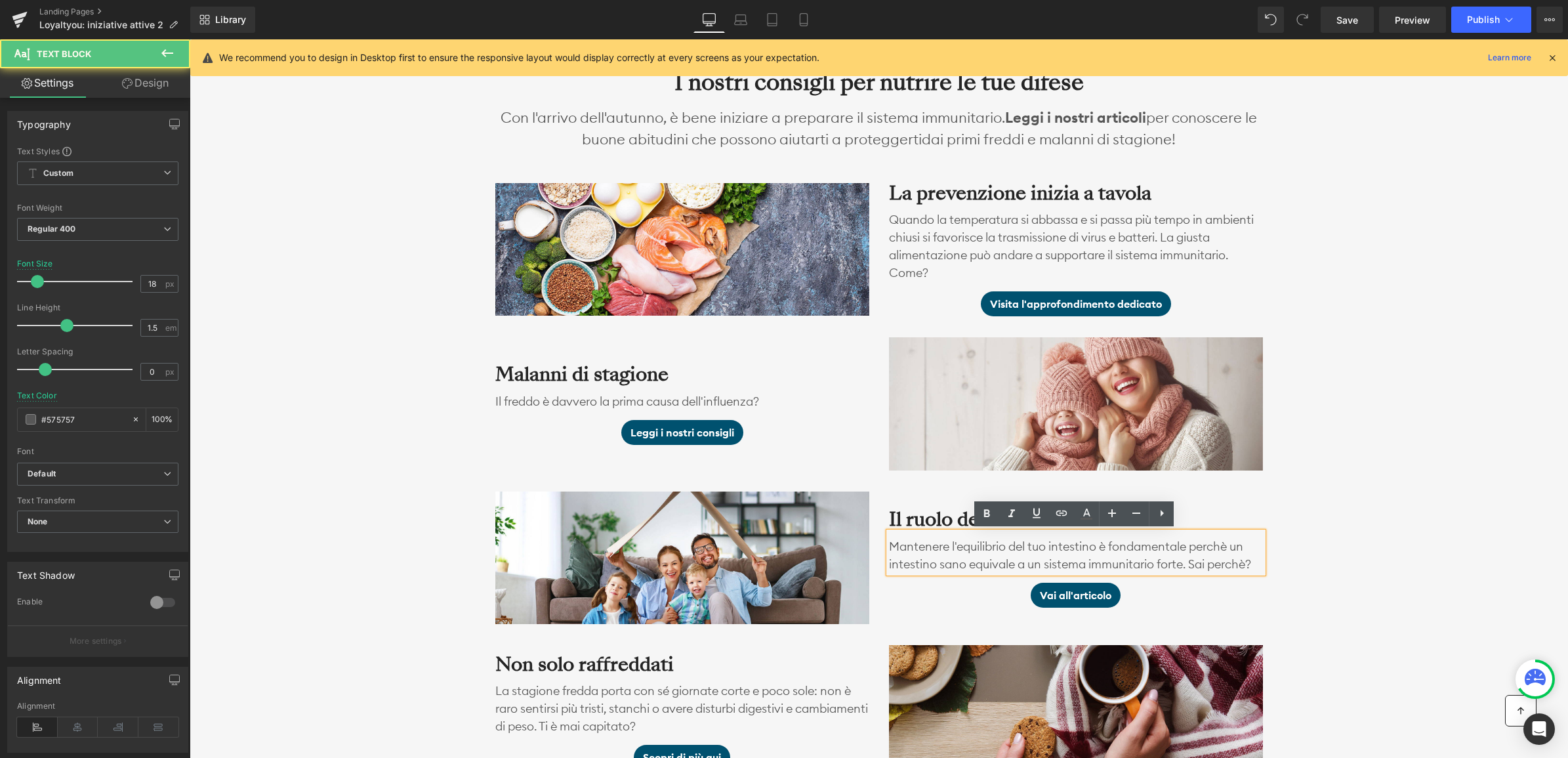
click at [927, 553] on p "Mantenere l'equilibrio del tuo intestino è fondamentale perchè un intestino san…" at bounding box center [1075, 556] width 374 height 35
click at [988, 554] on p "Mantenere l'equilibrio del tuo intestino è fondamentale perchè un intestino san…" at bounding box center [1075, 556] width 374 height 35
click at [977, 553] on p "Mantenere l'equilibrio del tuo intestino è fondamentale perchè un intestino san…" at bounding box center [1075, 556] width 374 height 35
click at [1064, 554] on p "Mantenere l'equilibrio del tuo intestino è fondamentale perchè un intestino san…" at bounding box center [1075, 556] width 374 height 35
click at [1190, 547] on p "Mantenere l'equilibrio del tuo intestino è fondamentale perchè un intestino san…" at bounding box center [1075, 556] width 374 height 35
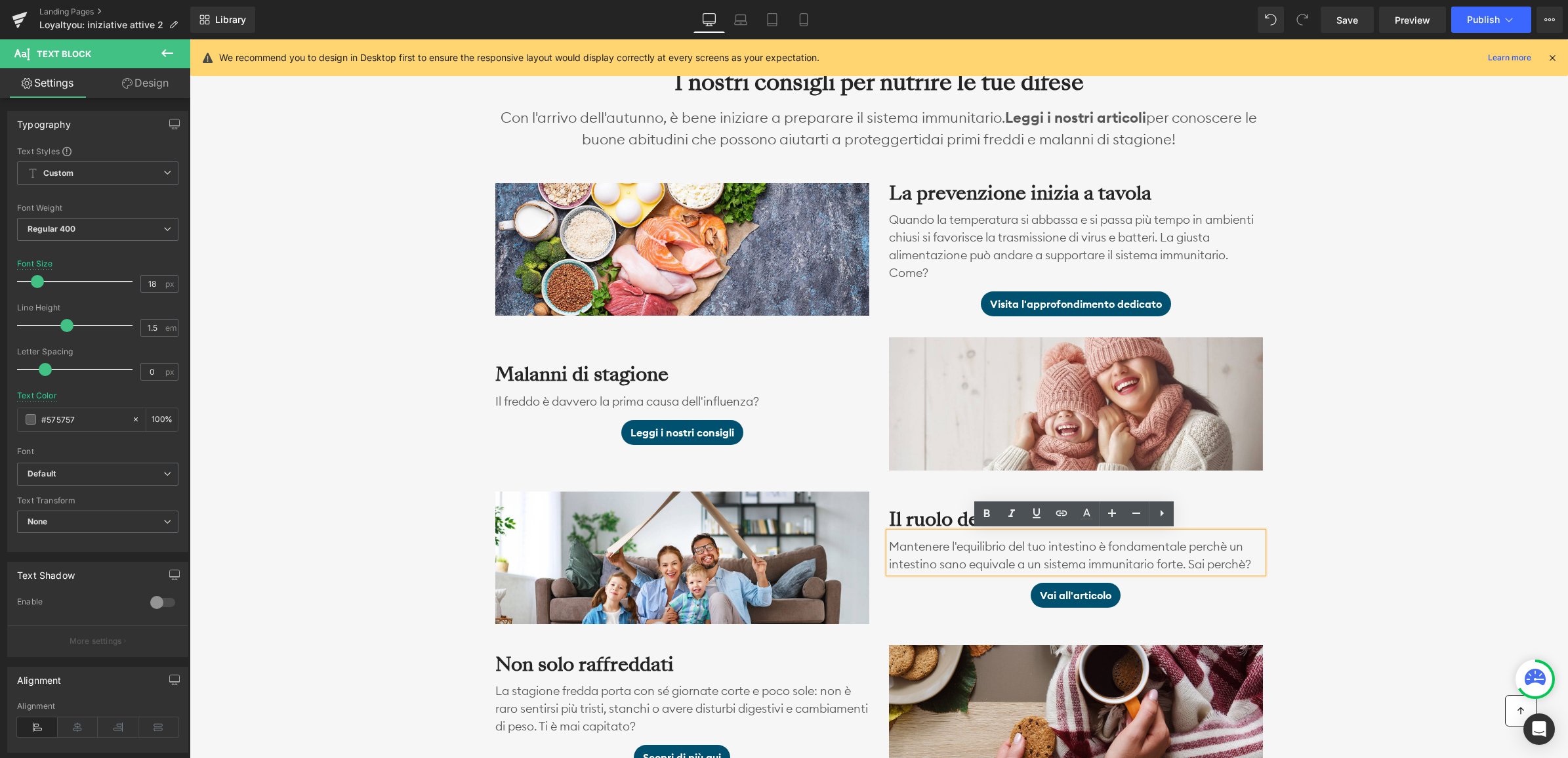
click at [1469, 500] on div "I nostri consigli per nutrire le tue difese Heading Con l'arrivo dell'autunno, …" at bounding box center [879, 413] width 1378 height 729
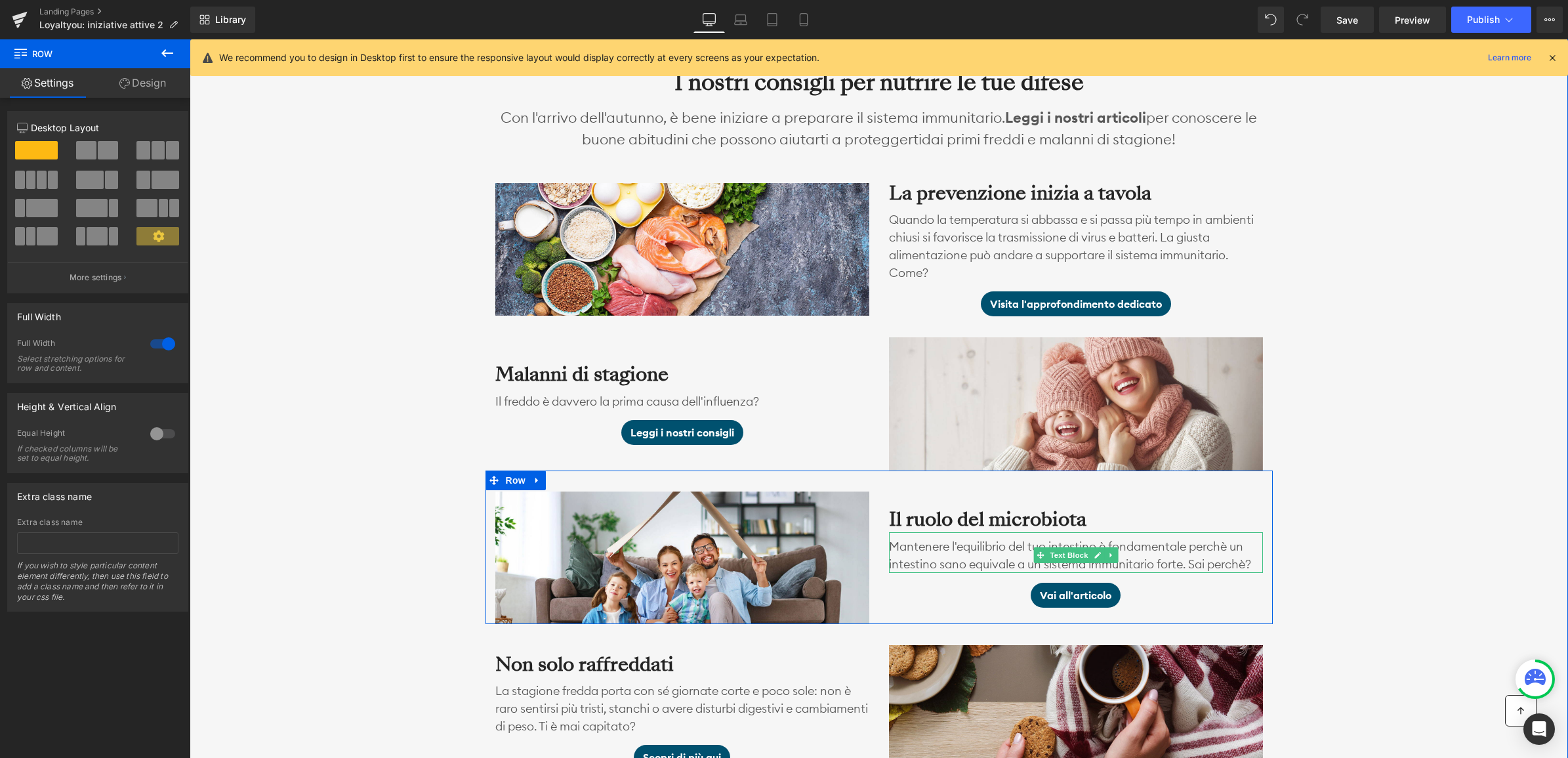
click at [955, 554] on p "Mantenere l'equilibrio del tuo intestino è fondamentale perchè un intestino san…" at bounding box center [1075, 556] width 374 height 35
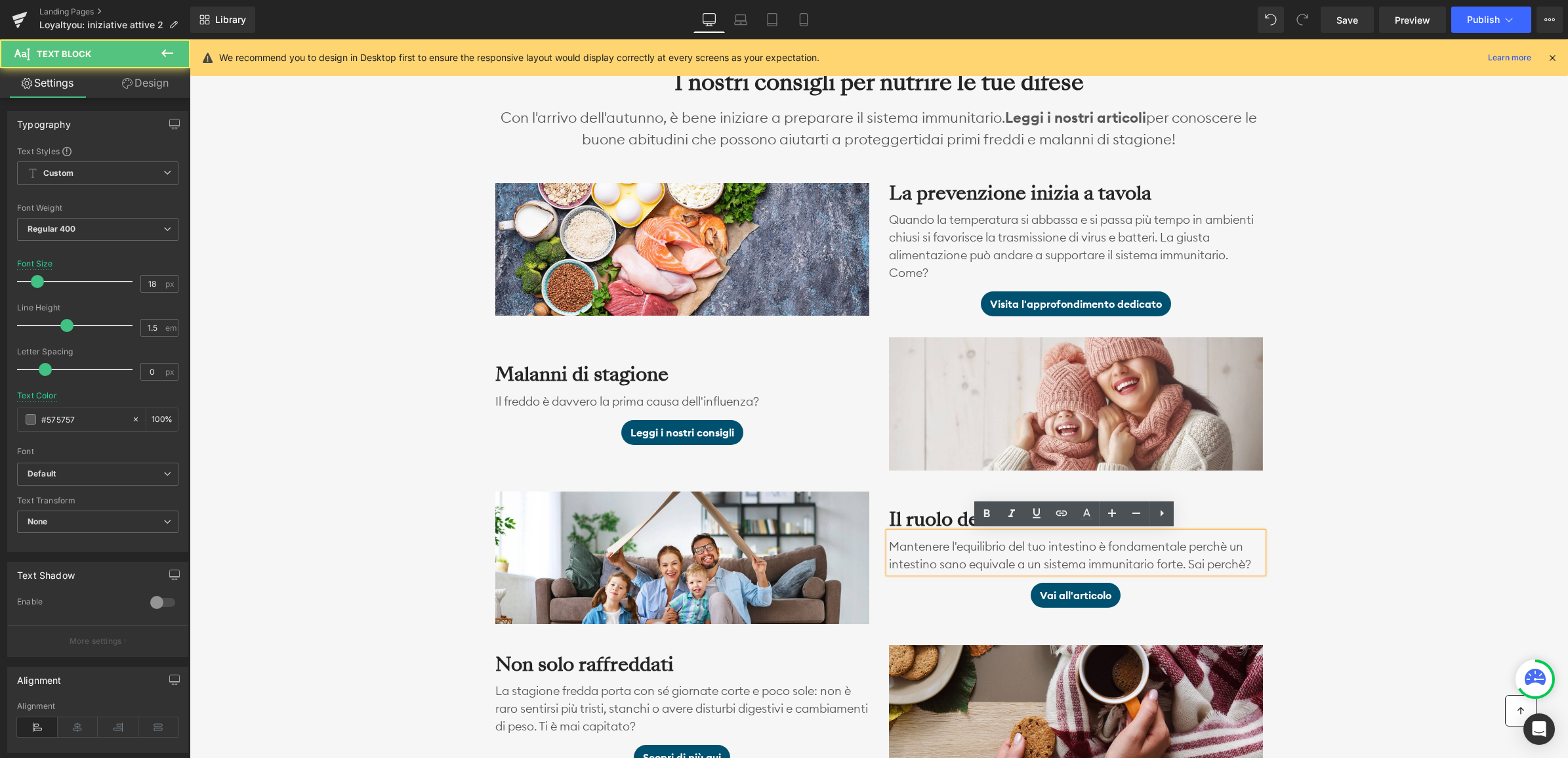
click at [931, 554] on p "Mantenere l'equilibrio del tuo intestino è fondamentale perchè un intestino san…" at bounding box center [1075, 556] width 374 height 35
click at [924, 550] on p "Mantenere l'equilibrio del tuo intestino è fondamentale perchè un intestino san…" at bounding box center [1075, 556] width 374 height 35
drag, startPoint x: 893, startPoint y: 546, endPoint x: 906, endPoint y: 548, distance: 13.2
click at [896, 547] on p "Mantenere l'equilibrio del tuo intestino è fondamentale perchè un intestino san…" at bounding box center [1075, 556] width 374 height 35
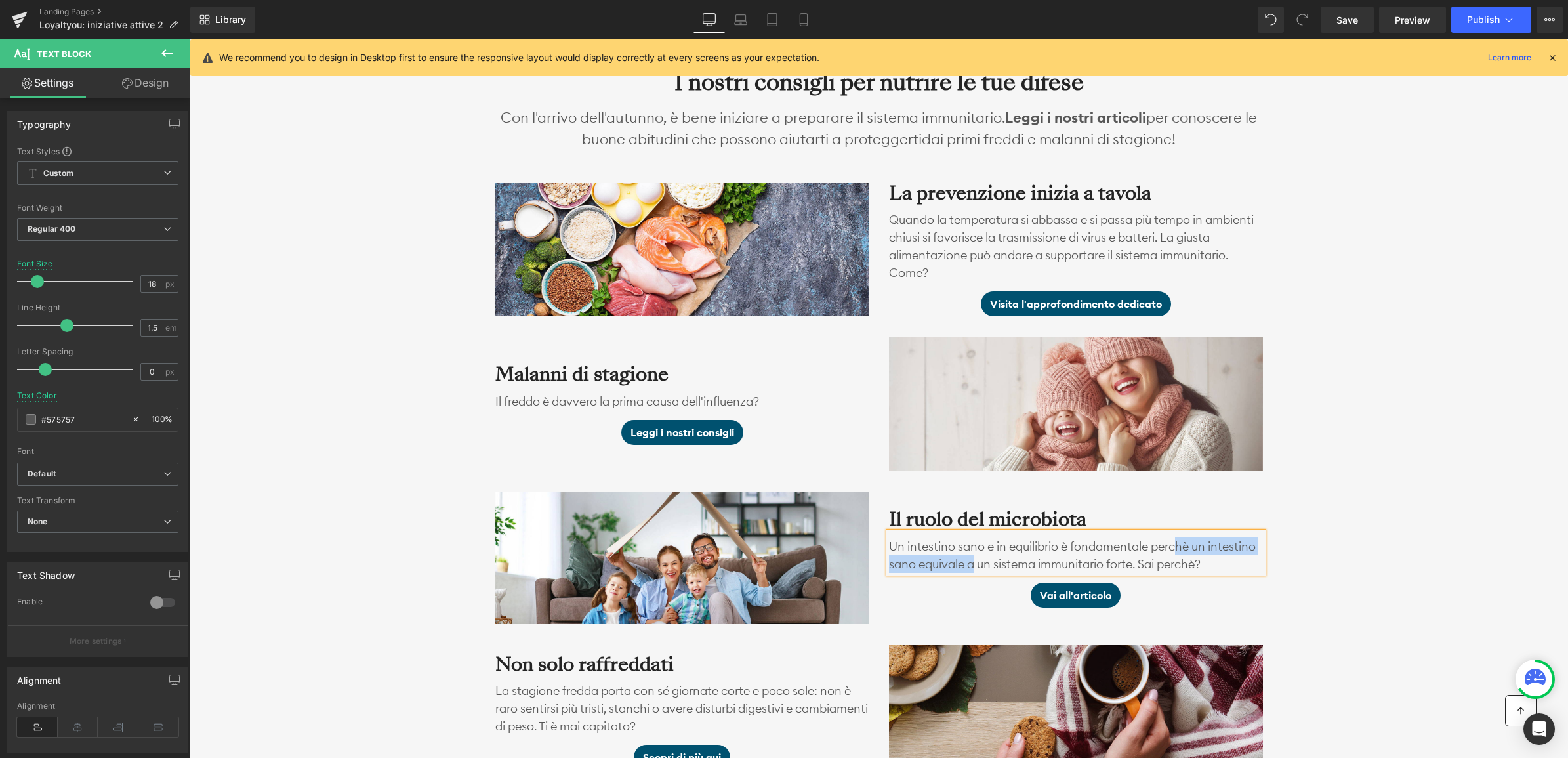
drag, startPoint x: 1175, startPoint y: 546, endPoint x: 973, endPoint y: 562, distance: 202.6
click at [973, 562] on p "Un intestino sano e in equilibrio è fondamentale perchè un intestino sano equiv…" at bounding box center [1075, 556] width 374 height 35
drag, startPoint x: 1064, startPoint y: 542, endPoint x: 912, endPoint y: 563, distance: 153.4
click at [912, 563] on p "Un intestino sano e in equilibrio è fondamentale perchè un intestino sano equiv…" at bounding box center [1075, 556] width 374 height 35
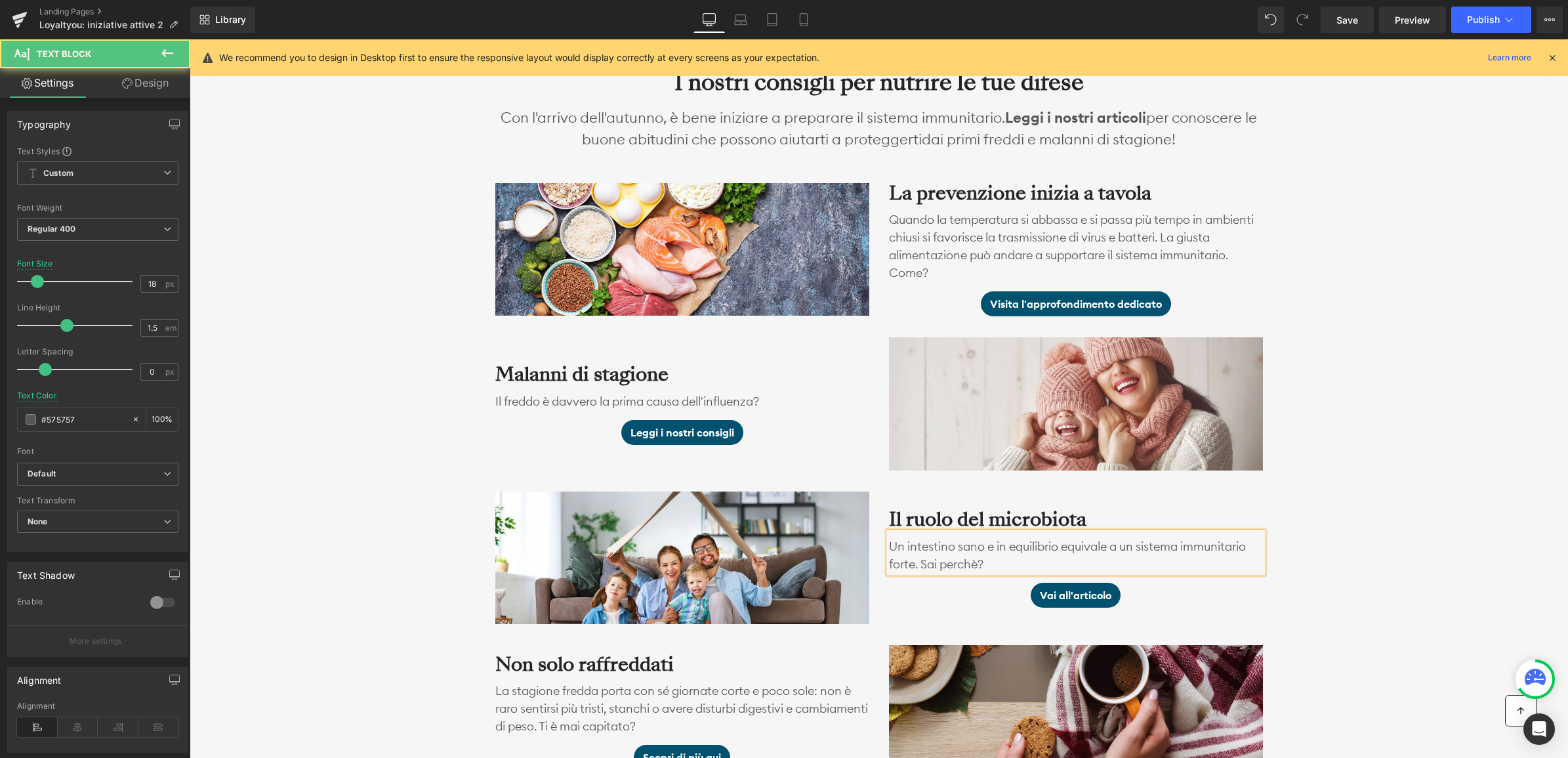
click at [1009, 561] on p "Un intestino sano e in equilibrio equivale a un sistema immunitario forte. Sai …" at bounding box center [1075, 556] width 374 height 35
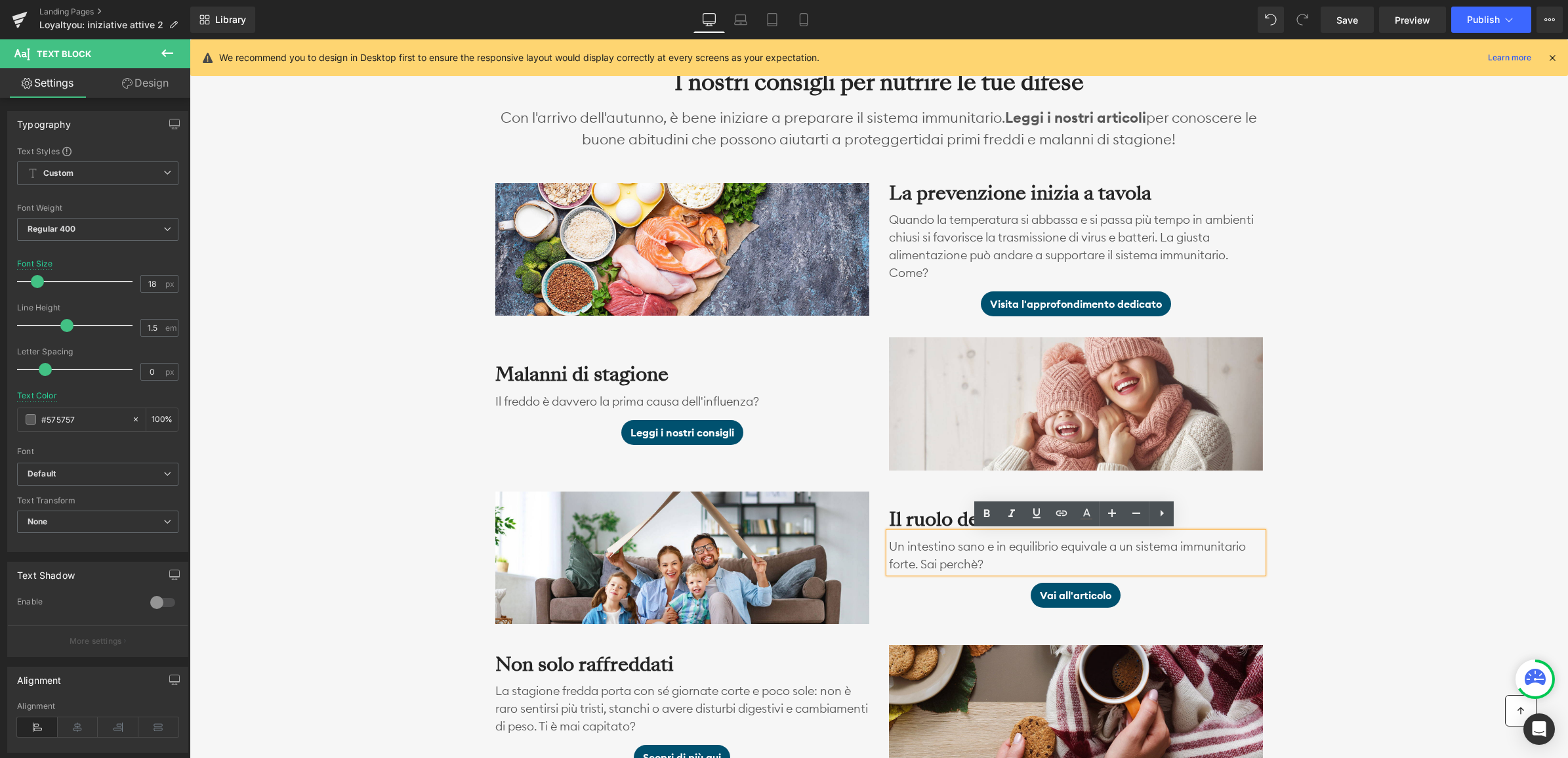
drag, startPoint x: 1010, startPoint y: 561, endPoint x: 885, endPoint y: 547, distance: 125.8
click at [889, 547] on div "Un intestino sano e in equilibrio equivale a un sistema immunitario forte. Sai …" at bounding box center [1075, 553] width 374 height 41
drag, startPoint x: 1012, startPoint y: 566, endPoint x: 988, endPoint y: 566, distance: 24.0
click at [1011, 566] on p "Un intestino sano e in equilibrio equivale a un sistema immunitario forte. Sai …" at bounding box center [1075, 556] width 374 height 35
drag, startPoint x: 986, startPoint y: 559, endPoint x: 889, endPoint y: 550, distance: 97.4
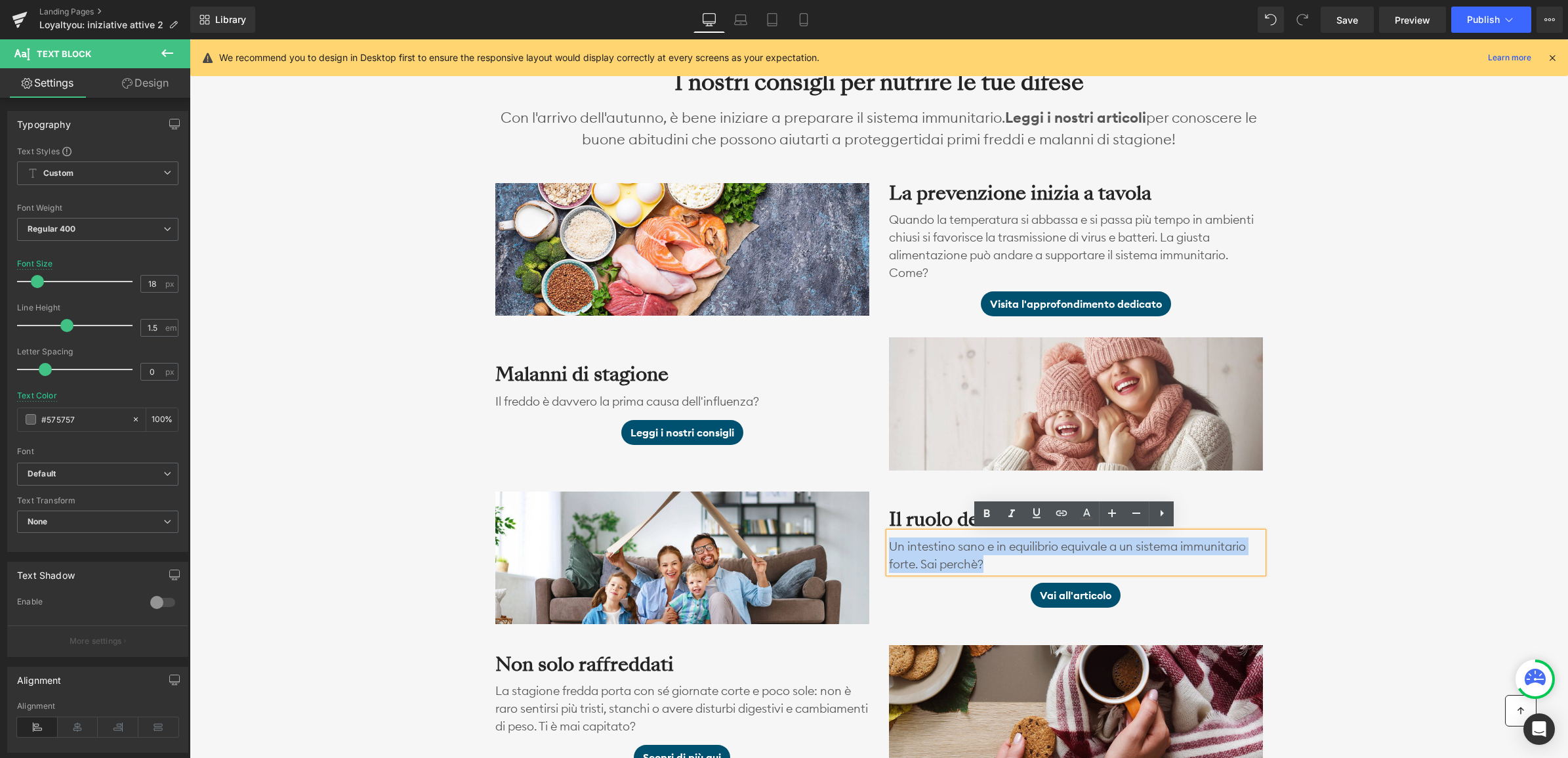
click at [889, 550] on p "Un intestino sano e in equilibrio equivale a un sistema immunitario forte. Sai …" at bounding box center [1075, 556] width 374 height 35
copy p "Un intestino sano e in equilibrio equivale a un sistema immunitario forte. Sai …"
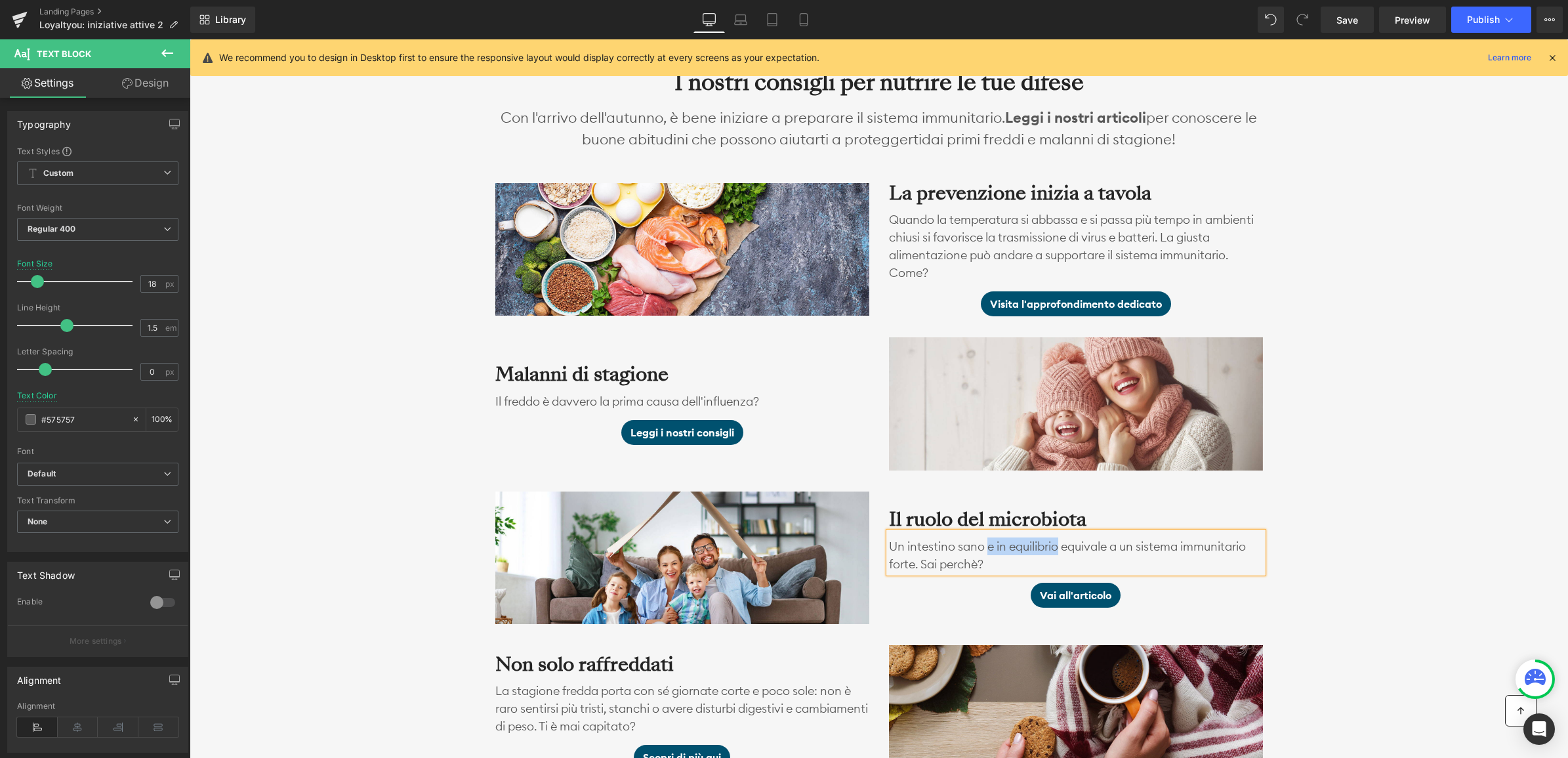
drag, startPoint x: 983, startPoint y: 547, endPoint x: 1056, endPoint y: 545, distance: 73.0
click at [1056, 545] on p "Un intestino sano e in equilibrio equivale a un sistema immunitario forte. Sai …" at bounding box center [1075, 556] width 374 height 35
click at [1207, 549] on p "Un intestino sano equivale a un sistema immunitario forte. Sai perchè?" at bounding box center [1075, 556] width 374 height 35
